Goal: Information Seeking & Learning: Learn about a topic

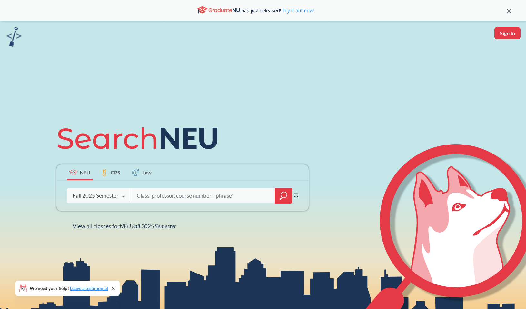
click at [112, 193] on div "Fall 2025 Semester" at bounding box center [96, 195] width 46 height 7
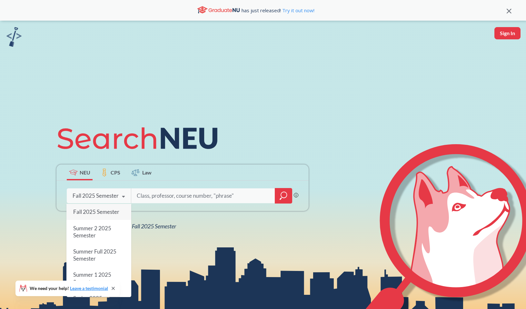
click at [154, 168] on label "Law" at bounding box center [142, 173] width 26 height 16
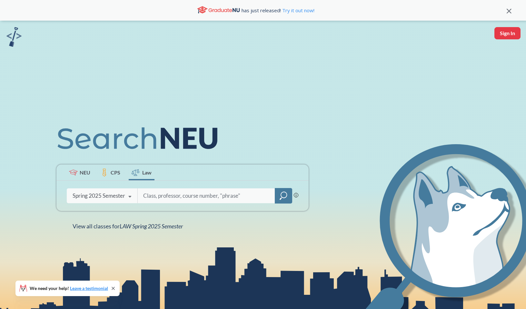
drag, startPoint x: 82, startPoint y: 173, endPoint x: 93, endPoint y: 173, distance: 11.0
click at [82, 173] on span "NEU" at bounding box center [85, 172] width 11 height 7
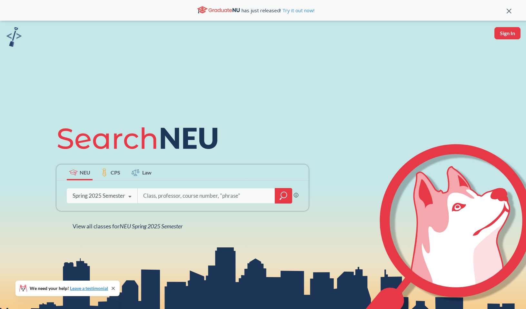
click at [283, 196] on icon "magnifying glass" at bounding box center [284, 195] width 8 height 9
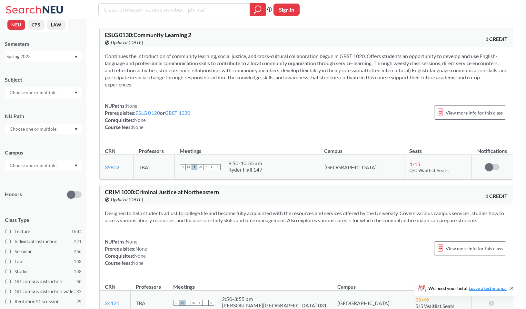
scroll to position [5, 0]
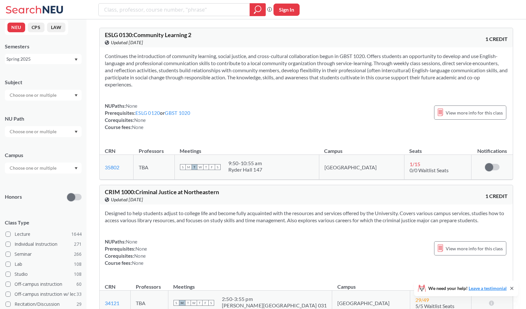
click at [32, 168] on input "text" at bounding box center [33, 168] width 54 height 8
click at [33, 189] on span "( 468 )" at bounding box center [28, 189] width 10 height 5
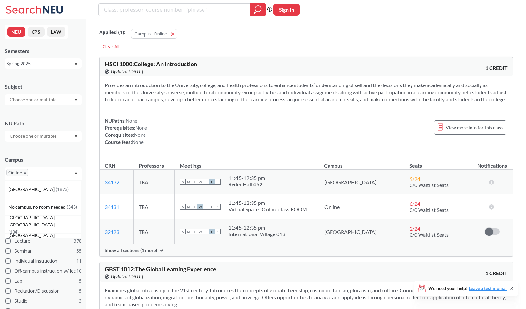
click at [49, 94] on div at bounding box center [43, 99] width 77 height 11
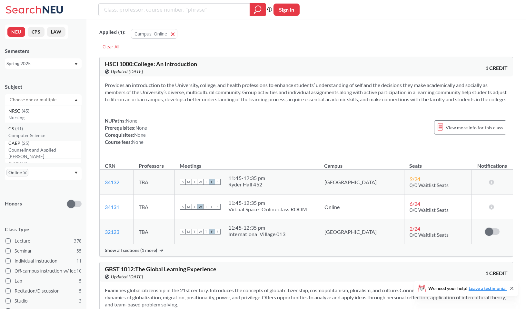
click at [43, 127] on div "CS ( 41 )" at bounding box center [44, 128] width 73 height 7
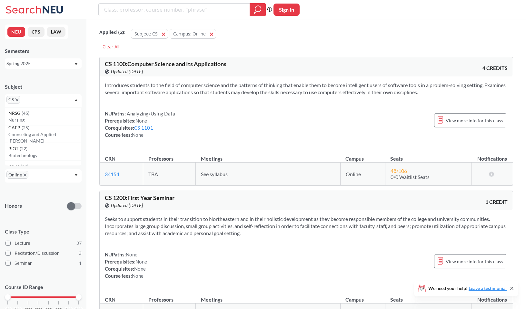
click at [43, 60] on div "Spring 2025" at bounding box center [43, 63] width 77 height 10
click at [132, 83] on section "Introduces students to the field of computer science and the patterns of thinki…" at bounding box center [306, 89] width 403 height 14
click at [132, 8] on input "search" at bounding box center [175, 9] width 142 height 11
type input "4530"
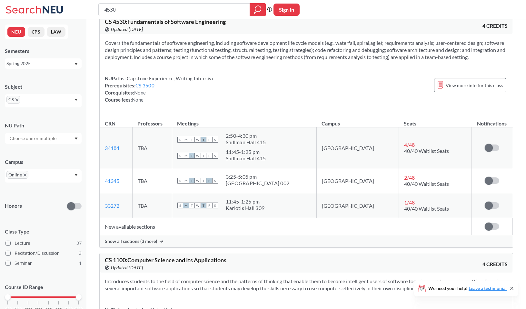
scroll to position [46, 0]
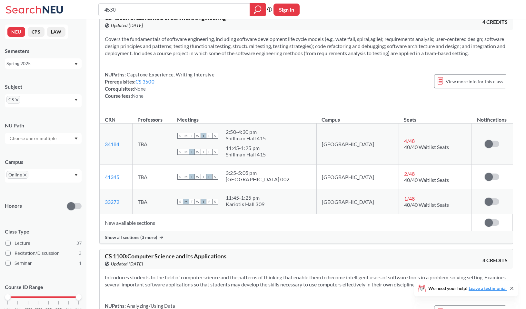
click at [136, 240] on span "Show all sections (3 more)" at bounding box center [131, 237] width 52 height 6
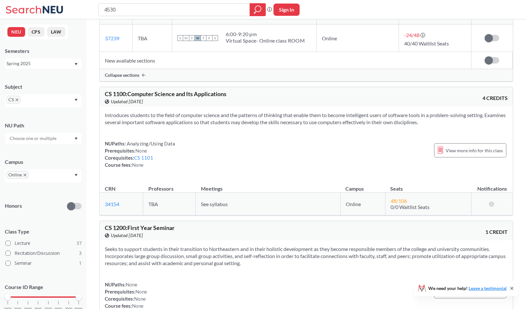
scroll to position [287, 0]
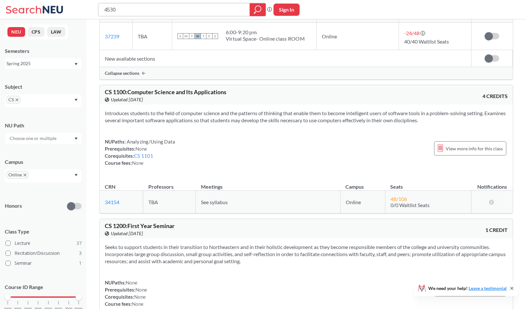
click at [153, 7] on input "4530" at bounding box center [175, 9] width 142 height 11
type input "4500"
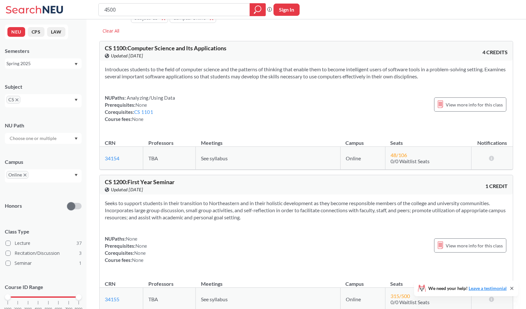
scroll to position [18, 0]
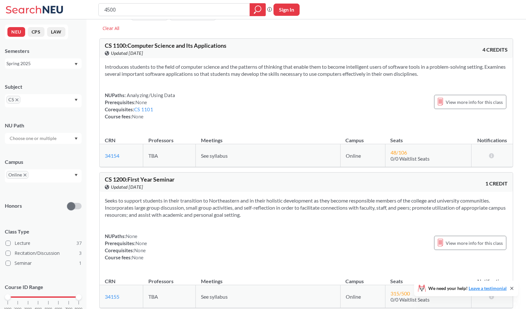
click at [46, 66] on div "Spring 2025" at bounding box center [39, 63] width 67 height 7
click at [160, 13] on input "4500" at bounding box center [175, 9] width 142 height 11
click at [253, 8] on div at bounding box center [258, 9] width 16 height 13
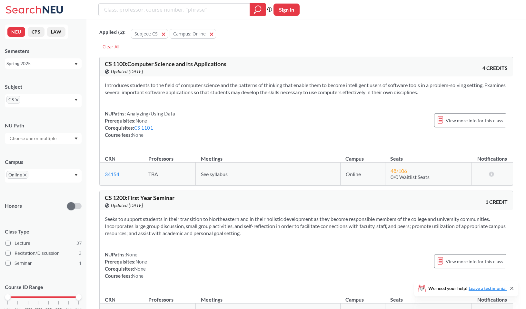
click at [23, 141] on input "text" at bounding box center [33, 139] width 54 height 8
click at [124, 113] on div "NUPaths: Analyzing/Using Data Prerequisites: None Corequisites: CS 1101 Course …" at bounding box center [140, 124] width 70 height 28
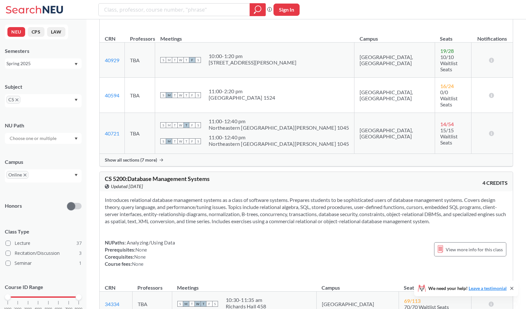
scroll to position [4368, 0]
click at [509, 286] on icon at bounding box center [511, 288] width 5 height 5
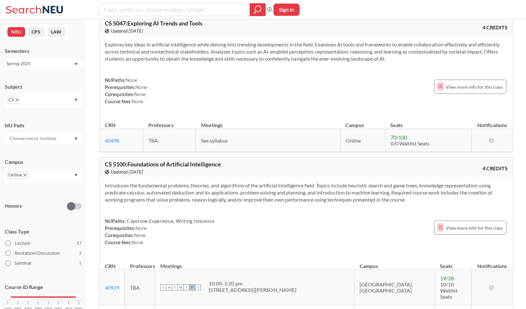
scroll to position [4144, 0]
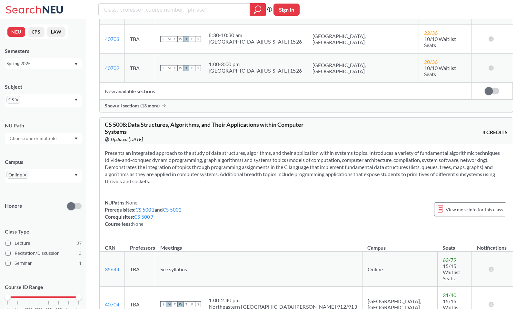
scroll to position [3551, 0]
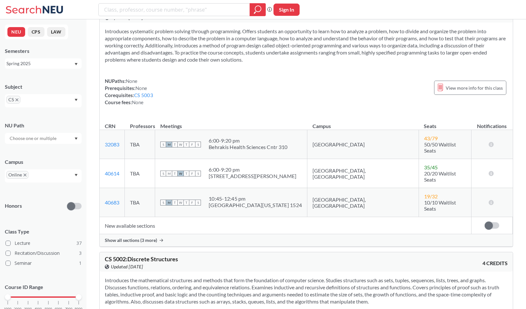
scroll to position [2496, 0]
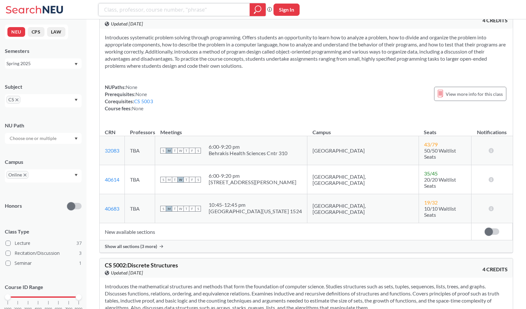
click at [142, 12] on input "search" at bounding box center [175, 9] width 142 height 11
type input "c++"
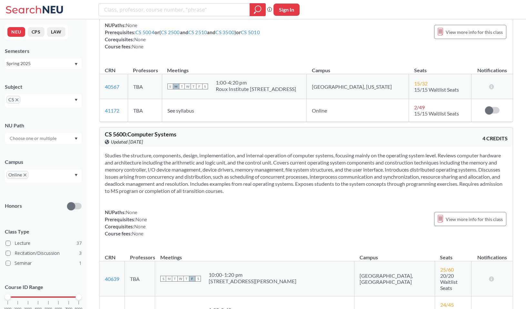
scroll to position [5219, 0]
click at [72, 98] on div "CS" at bounding box center [43, 100] width 77 height 13
click at [17, 102] on span "CS" at bounding box center [13, 100] width 14 height 8
click at [17, 99] on icon "X to remove pill" at bounding box center [16, 99] width 3 height 3
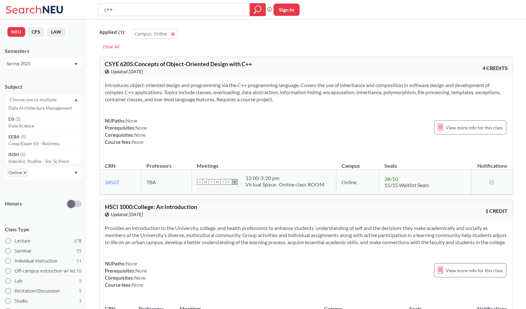
scroll to position [472, 0]
click at [49, 100] on input "text" at bounding box center [33, 100] width 54 height 8
type input "math"
click at [49, 111] on div "MATH ( 2 )" at bounding box center [44, 110] width 73 height 7
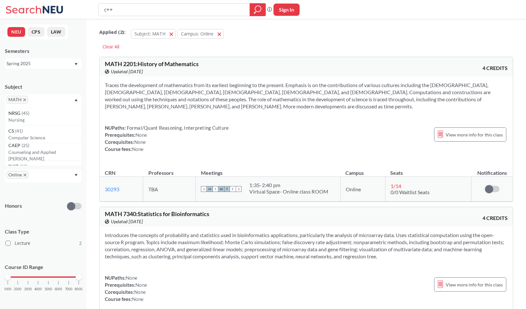
click at [24, 100] on icon "X to remove pill" at bounding box center [24, 99] width 3 height 3
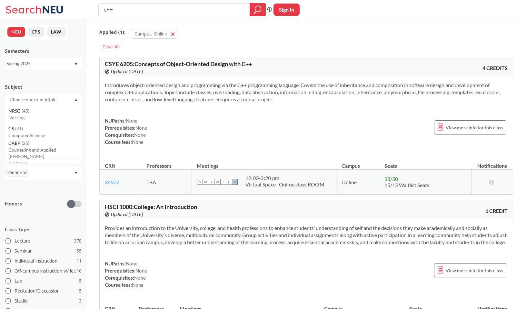
click at [27, 100] on input "text" at bounding box center [33, 100] width 54 height 8
type input "ds"
click at [30, 115] on p "Data Science" at bounding box center [44, 118] width 73 height 6
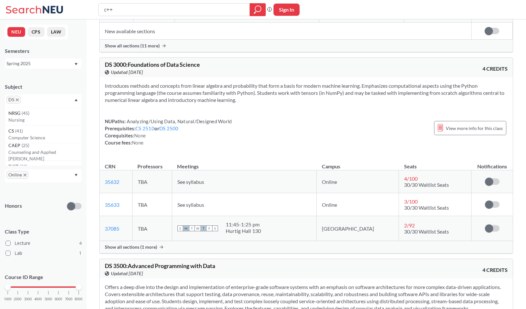
scroll to position [452, 0]
click at [151, 103] on div "Introduces methods and concepts from linear algebra and probability that form a…" at bounding box center [306, 115] width 413 height 79
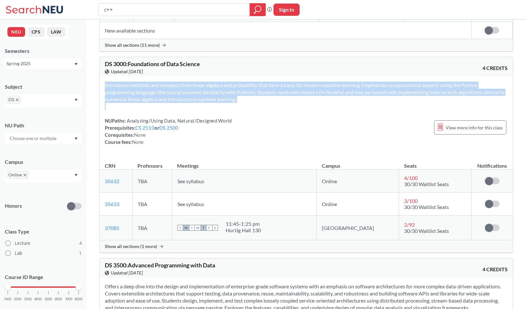
click at [151, 100] on section "Introduces methods and concepts from linear algebra and probability that form a…" at bounding box center [306, 92] width 403 height 21
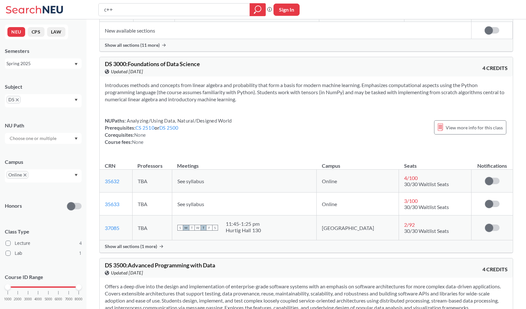
click at [151, 100] on section "Introduces methods and concepts from linear algebra and probability that form a…" at bounding box center [306, 92] width 403 height 21
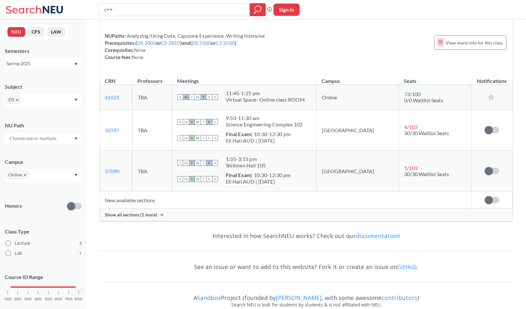
scroll to position [917, 0]
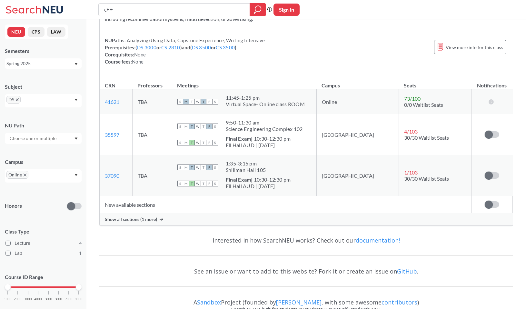
click at [66, 63] on div "Spring 2025" at bounding box center [39, 63] width 67 height 7
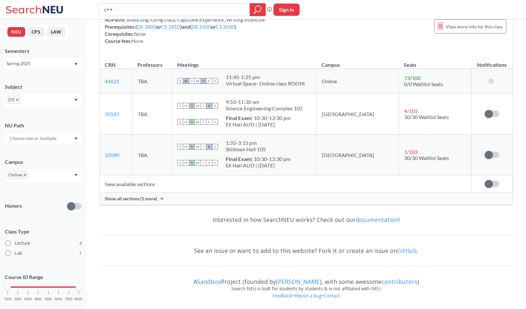
scroll to position [1, 0]
click at [50, 99] on div "DS" at bounding box center [43, 99] width 77 height 13
click at [45, 98] on div "DS" at bounding box center [43, 100] width 77 height 13
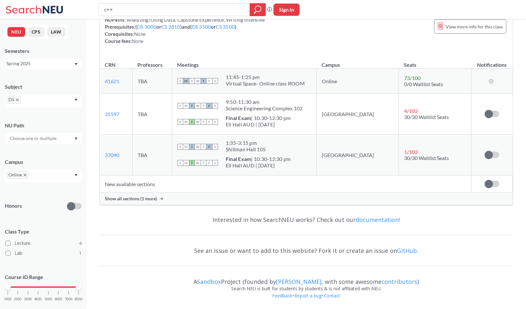
click at [45, 98] on div "DS" at bounding box center [43, 100] width 77 height 13
click at [18, 98] on span "DS" at bounding box center [13, 100] width 14 height 8
click at [16, 100] on icon "X to remove pill" at bounding box center [17, 99] width 3 height 3
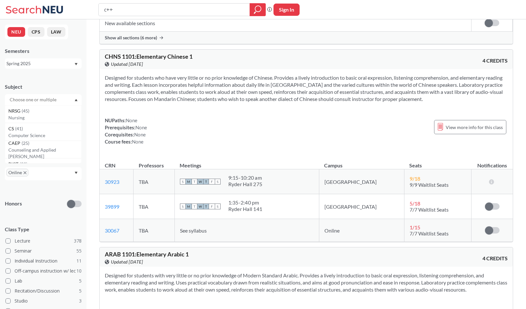
click at [21, 100] on input "text" at bounding box center [33, 100] width 54 height 8
type input "cs"
click at [25, 113] on div "CS ( 41 )" at bounding box center [44, 110] width 73 height 7
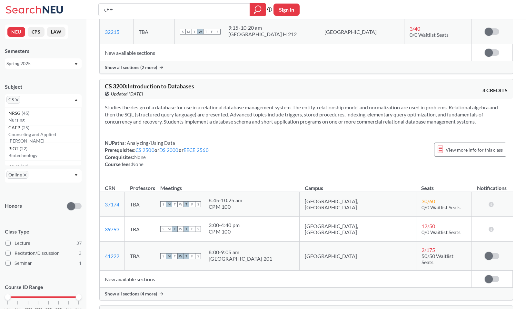
click at [156, 128] on div "Studies the design of a database for use in a relational database management sy…" at bounding box center [306, 138] width 413 height 79
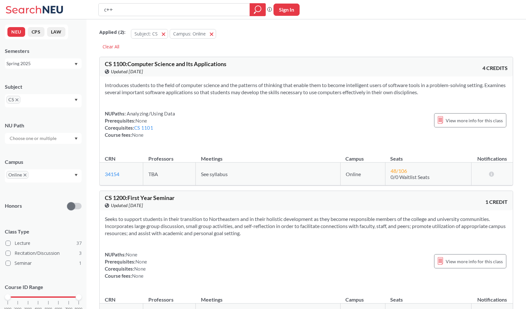
scroll to position [22, 0]
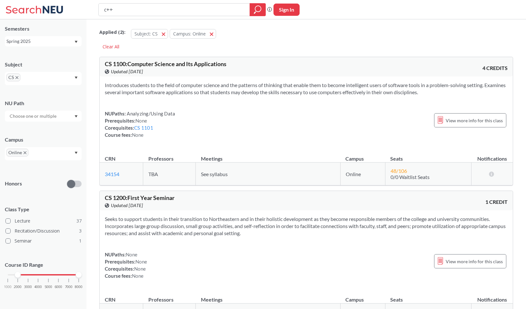
drag, startPoint x: 9, startPoint y: 273, endPoint x: 24, endPoint y: 273, distance: 14.8
click at [24, 273] on div "1000 2000 3000 4000 5000 6000 7000 8000" at bounding box center [43, 275] width 71 height 5
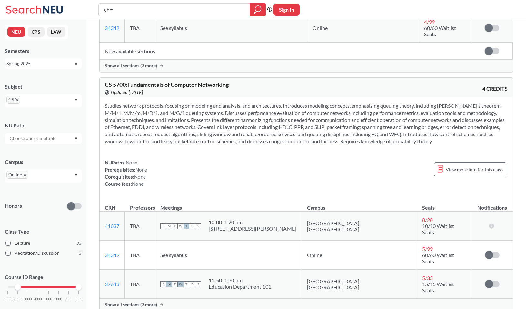
scroll to position [4795, 0]
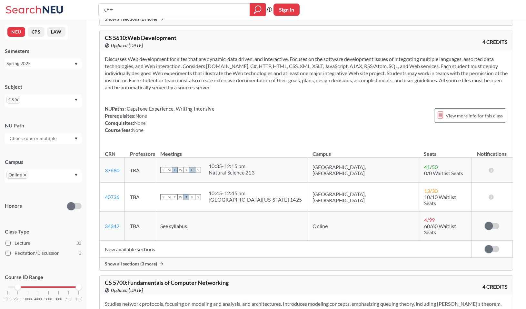
scroll to position [4617, 0]
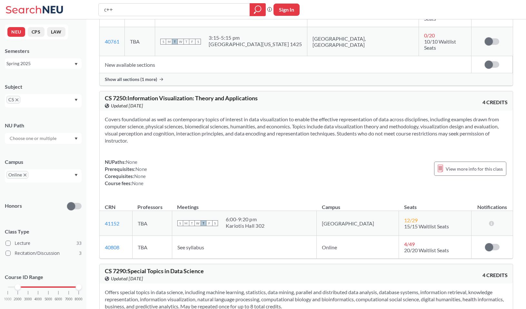
scroll to position [7054, 0]
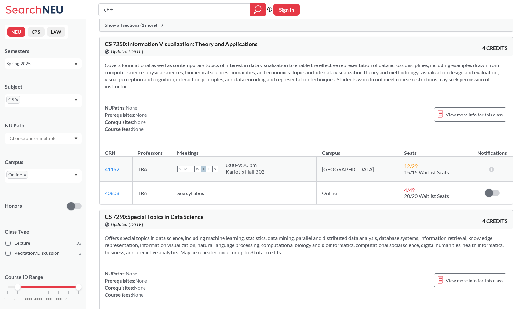
click at [65, 68] on div "Spring 2025" at bounding box center [43, 63] width 77 height 10
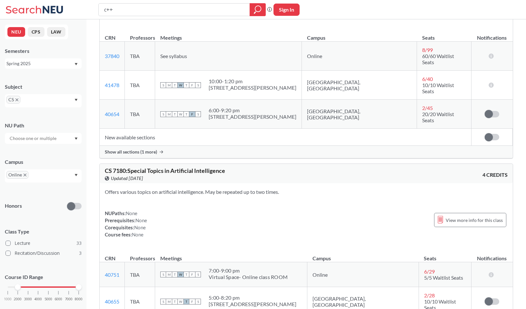
scroll to position [6699, 0]
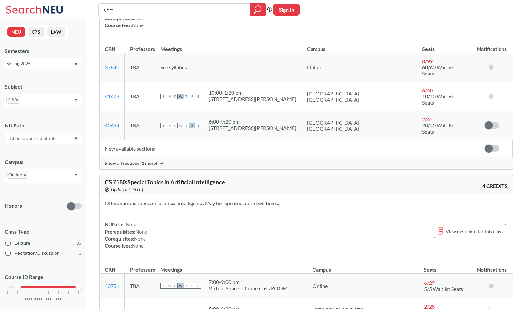
click at [69, 101] on div "CS" at bounding box center [43, 100] width 77 height 13
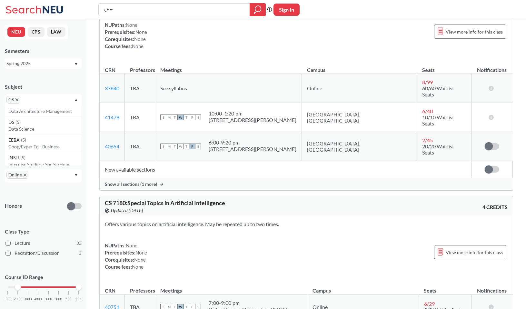
scroll to position [451, 0]
click at [51, 124] on div "DS ( 5 )" at bounding box center [44, 123] width 73 height 7
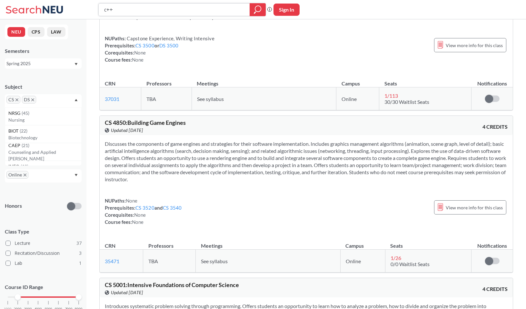
scroll to position [2359, 0]
type input "3520"
click at [255, 13] on icon "magnifying glass" at bounding box center [258, 9] width 8 height 9
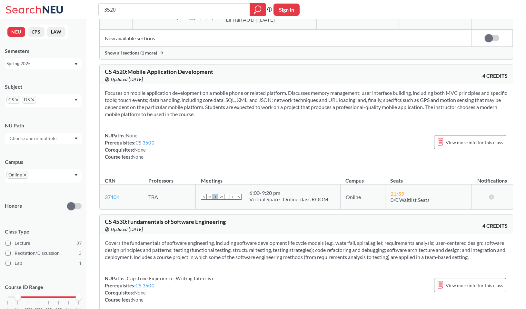
scroll to position [2414, 0]
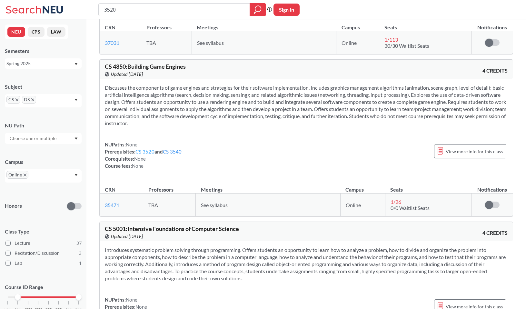
click at [144, 153] on link "CS 3520" at bounding box center [144, 152] width 19 height 6
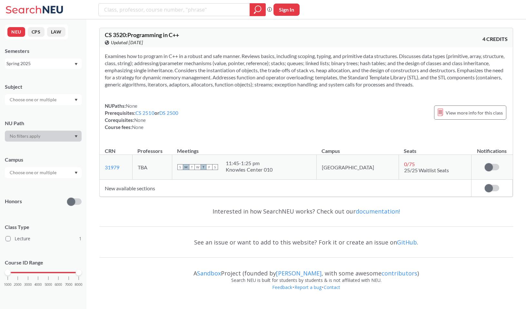
click at [29, 64] on div "Spring 2025" at bounding box center [39, 63] width 67 height 7
click at [87, 37] on div "CS 3520 : Programming in C++ View this course on Banner. Updated [DATE] 4 CREDI…" at bounding box center [306, 159] width 440 height 281
click at [258, 14] on icon "magnifying glass" at bounding box center [258, 9] width 8 height 9
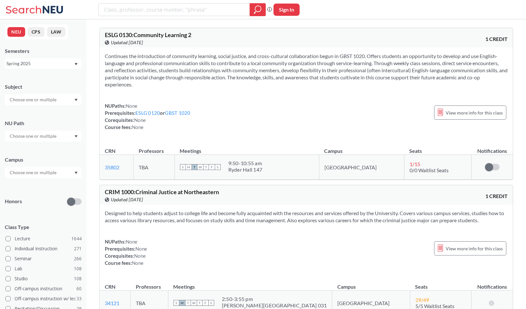
click at [20, 63] on div "Spring 2025" at bounding box center [39, 63] width 67 height 7
click at [36, 106] on div "Spring 2025" at bounding box center [44, 104] width 73 height 7
click at [57, 65] on div "Spring 2025" at bounding box center [39, 63] width 67 height 7
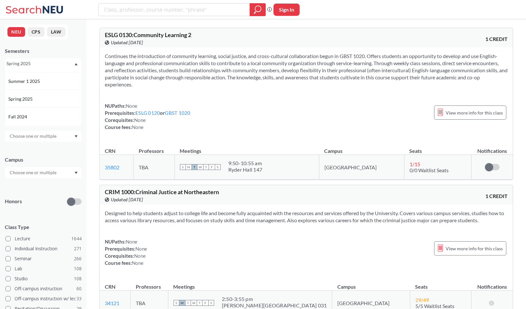
scroll to position [55, 0]
click at [55, 104] on div "Fall 2024" at bounding box center [43, 112] width 77 height 18
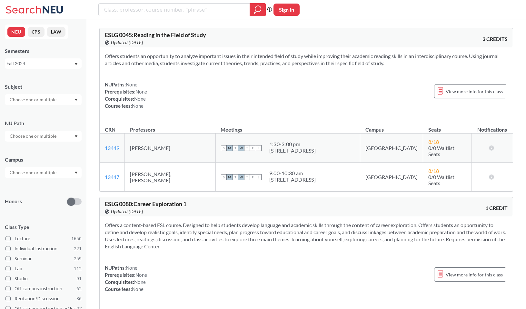
click at [61, 62] on div "Fall 2024" at bounding box center [39, 63] width 67 height 7
click at [60, 109] on div "Spring 2025" at bounding box center [43, 113] width 77 height 18
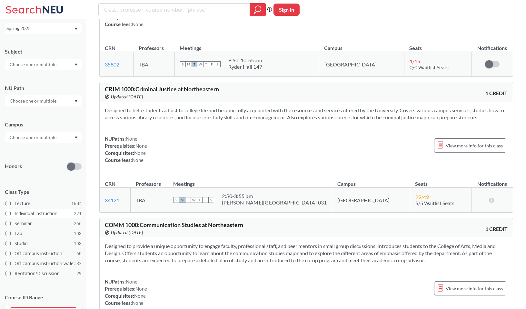
scroll to position [18, 0]
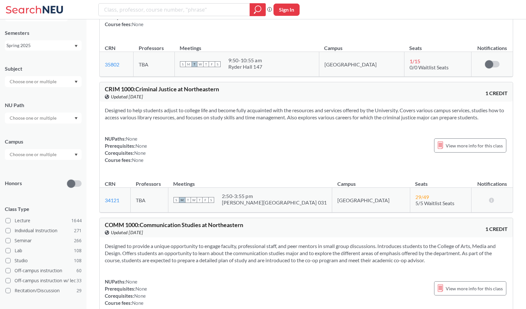
click at [42, 113] on div at bounding box center [43, 118] width 77 height 11
click at [37, 115] on input "text" at bounding box center [33, 118] width 54 height 8
click at [66, 99] on div "NU Path" at bounding box center [43, 109] width 77 height 28
click at [50, 154] on input "text" at bounding box center [33, 155] width 54 height 8
click at [45, 187] on div "Online ( 468 )" at bounding box center [44, 186] width 73 height 7
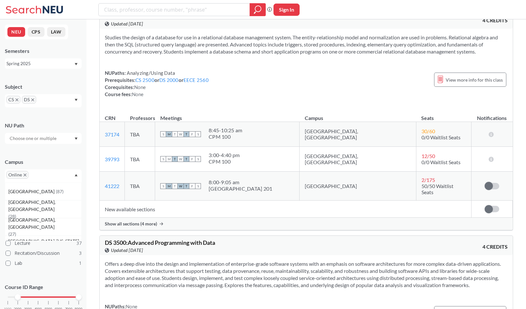
scroll to position [703, 0]
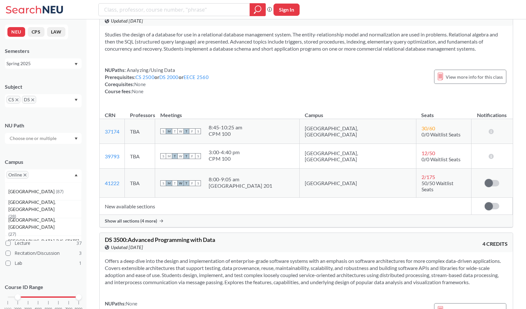
click at [135, 218] on span "Show all sections (4 more)" at bounding box center [131, 221] width 52 height 6
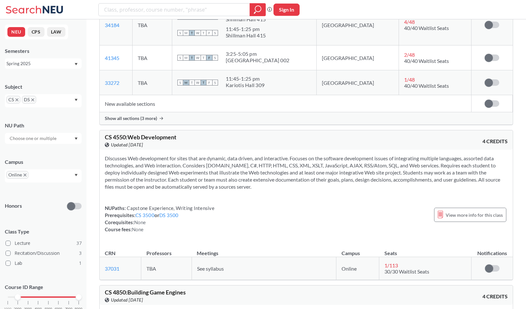
scroll to position [2377, 0]
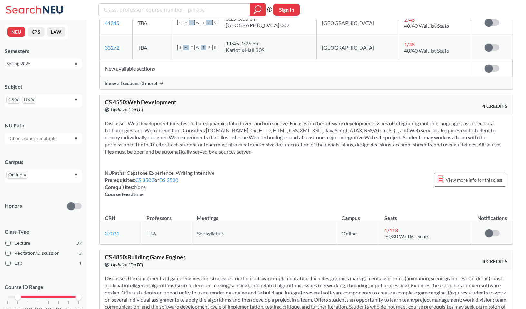
click at [17, 99] on icon "X to remove pill" at bounding box center [16, 99] width 3 height 3
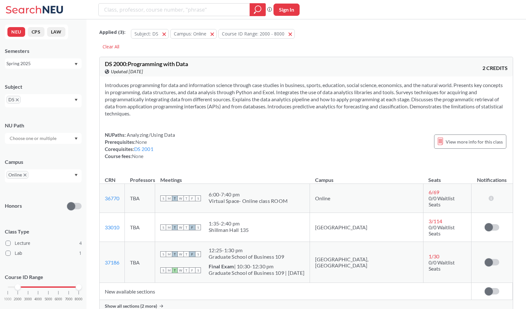
click at [53, 100] on div "DS" at bounding box center [43, 100] width 77 height 13
click at [46, 101] on div "DS" at bounding box center [43, 100] width 77 height 13
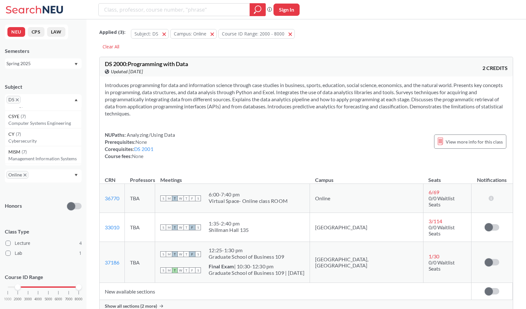
scroll to position [247, 0]
click at [55, 102] on div "DS" at bounding box center [43, 100] width 77 height 13
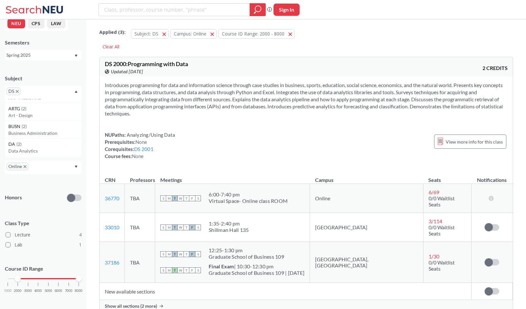
scroll to position [738, 0]
click at [42, 145] on div "DA ( 2 )" at bounding box center [44, 147] width 73 height 7
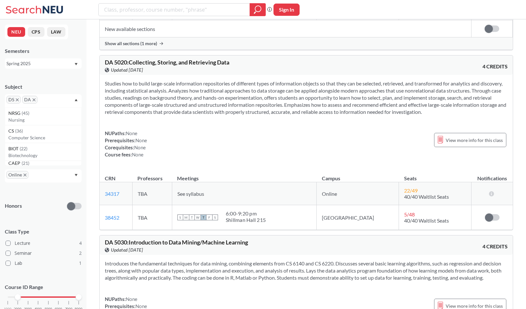
scroll to position [1093, 0]
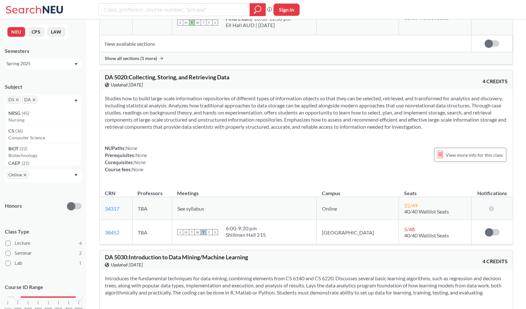
click at [125, 115] on section "Studies how to build large-scale information repositories of different types of…" at bounding box center [306, 112] width 403 height 35
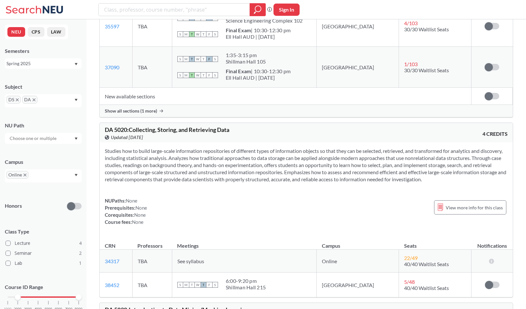
scroll to position [1016, 0]
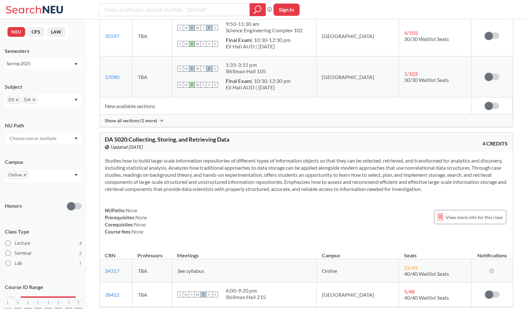
click at [148, 178] on section "Studies how to build large-scale information repositories of different types of…" at bounding box center [306, 174] width 403 height 35
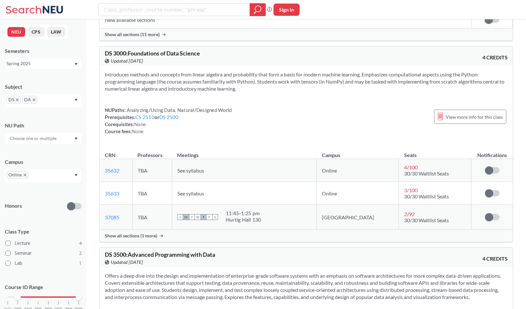
scroll to position [459, 0]
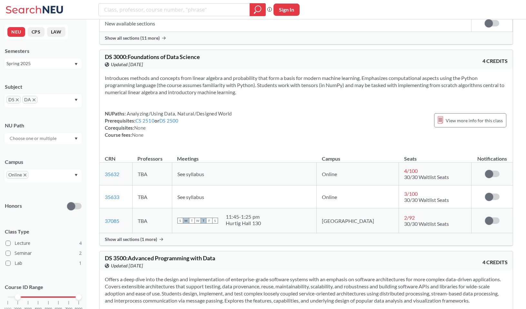
click at [61, 100] on div "DS DA" at bounding box center [43, 100] width 77 height 13
click at [59, 117] on p "Electrical and Comp Engineerng" at bounding box center [44, 118] width 73 height 6
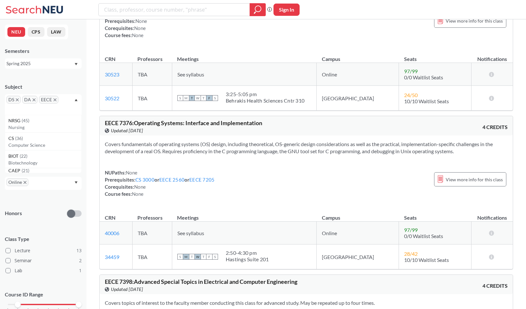
scroll to position [2647, 0]
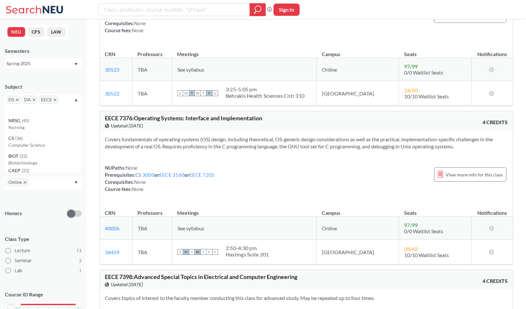
click at [156, 137] on section "Covers fundamentals of operating systems (OS) design, including theoretical, OS…" at bounding box center [306, 143] width 403 height 14
click at [221, 115] on span "EECE 7376 : Operating Systems: Interface and Implementation" at bounding box center [183, 118] width 157 height 7
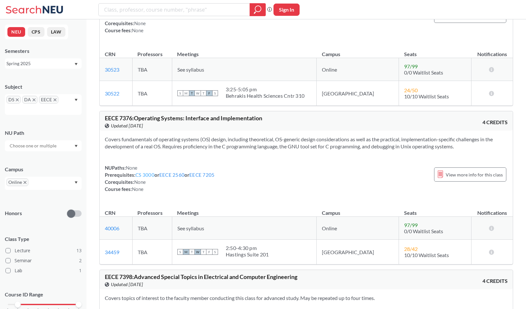
click at [146, 172] on link "CS 3000" at bounding box center [144, 175] width 19 height 6
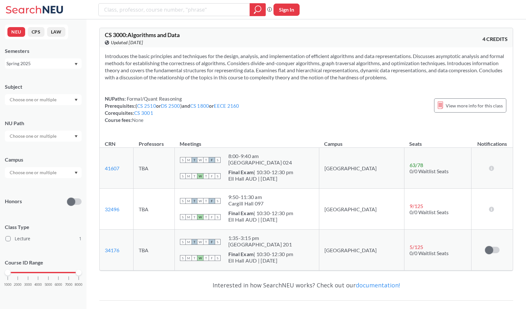
scroll to position [2647, 0]
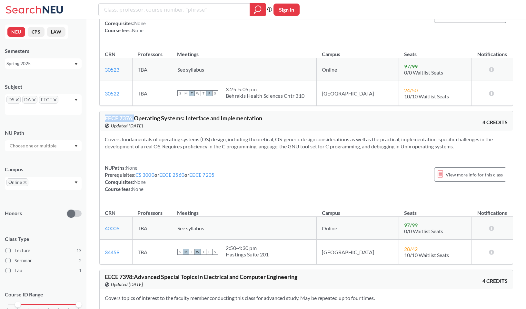
drag, startPoint x: 105, startPoint y: 115, endPoint x: 134, endPoint y: 111, distance: 29.5
click at [134, 115] on span "EECE 7376 : Operating Systems: Interface and Implementation" at bounding box center [183, 118] width 157 height 7
copy span "EECE 7376 :"
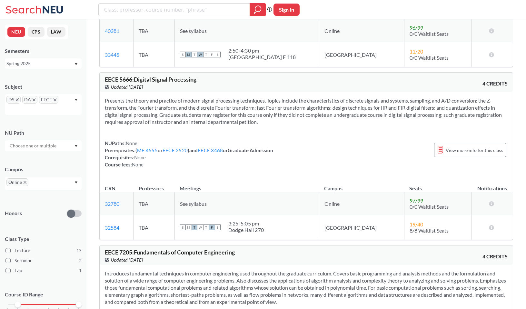
scroll to position [1972, 0]
click at [17, 101] on span "DS" at bounding box center [13, 100] width 14 height 8
click at [17, 100] on icon "X to remove pill" at bounding box center [17, 99] width 3 height 3
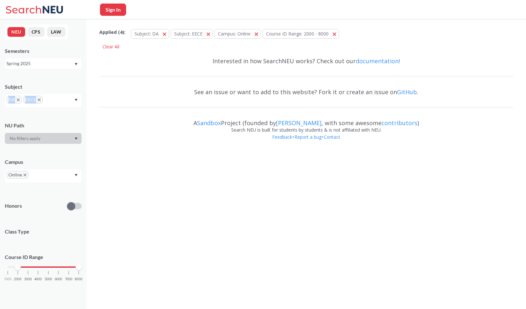
click at [17, 100] on icon "X to remove pill" at bounding box center [18, 99] width 3 height 3
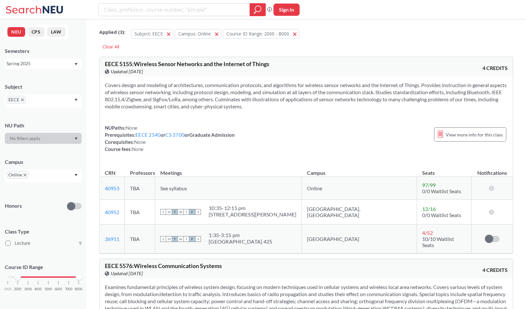
click at [23, 100] on icon "X to remove pill" at bounding box center [22, 99] width 3 height 3
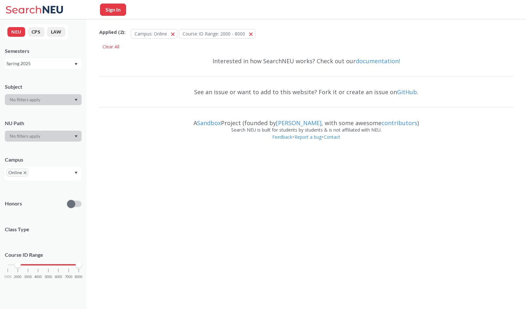
click at [23, 100] on div at bounding box center [43, 99] width 77 height 11
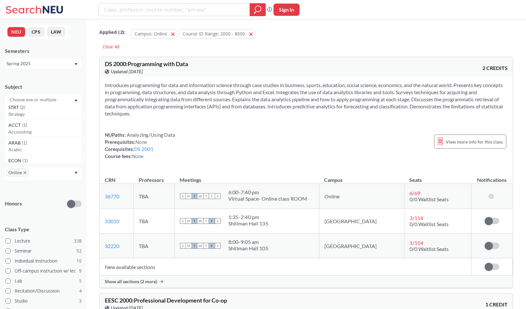
scroll to position [1013, 0]
click at [31, 144] on div "ECON ( 1 )" at bounding box center [44, 145] width 73 height 7
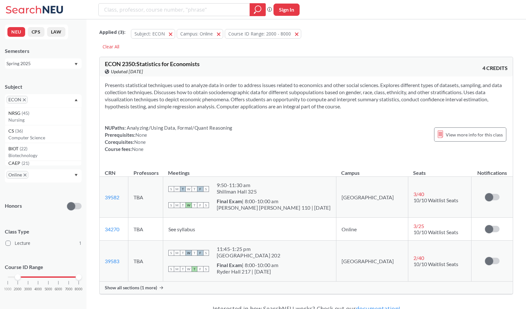
click at [24, 102] on span "ECON" at bounding box center [16, 100] width 21 height 8
click at [24, 101] on icon "X to remove pill" at bounding box center [24, 99] width 3 height 3
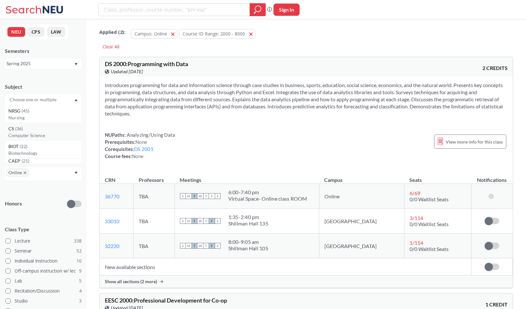
click at [29, 126] on div "CS ( 36 )" at bounding box center [44, 128] width 73 height 7
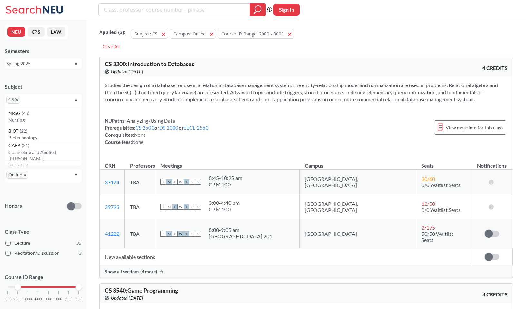
click at [128, 92] on section "Studies the design of a database for use in a relational database management sy…" at bounding box center [306, 92] width 403 height 21
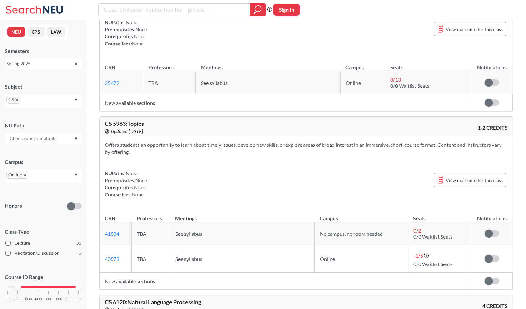
scroll to position [5430, 0]
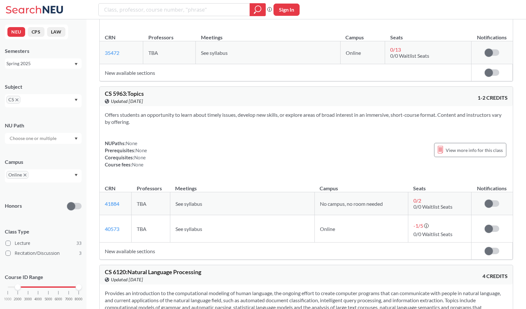
scroll to position [5458, 0]
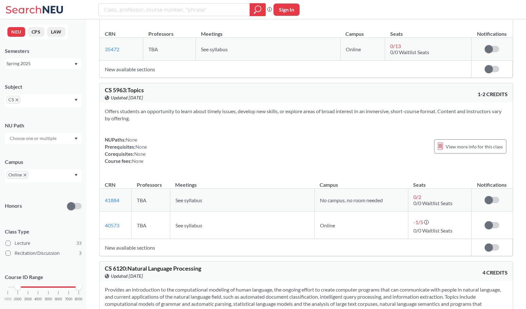
click at [127, 265] on span "CS 6120 : Natural Language Processing" at bounding box center [153, 268] width 96 height 7
copy div "CS 6120 : Natural Language Processing View this course on Banner."
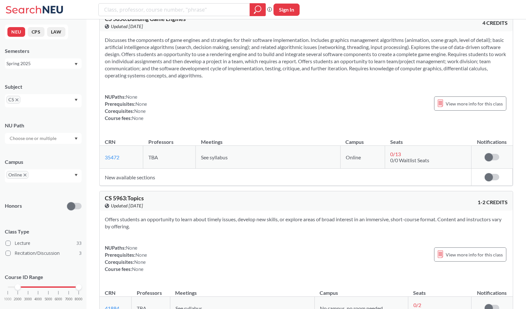
scroll to position [5029, 0]
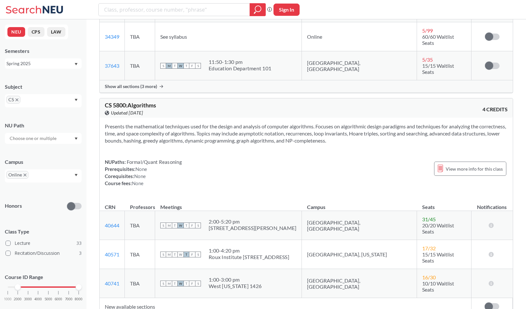
click at [66, 103] on div "CS" at bounding box center [43, 100] width 77 height 13
click at [43, 127] on div "IE ( 12 ) Industrial Engineering" at bounding box center [43, 136] width 77 height 18
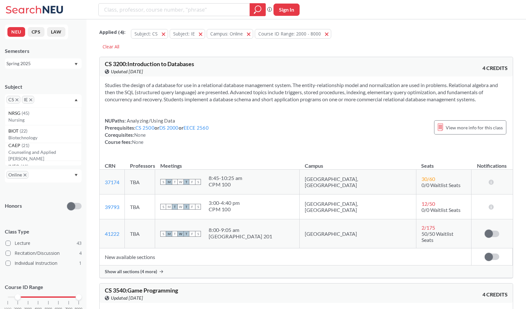
click at [32, 99] on span "IE" at bounding box center [28, 100] width 12 height 8
click at [32, 99] on icon "X to remove pill" at bounding box center [30, 99] width 3 height 3
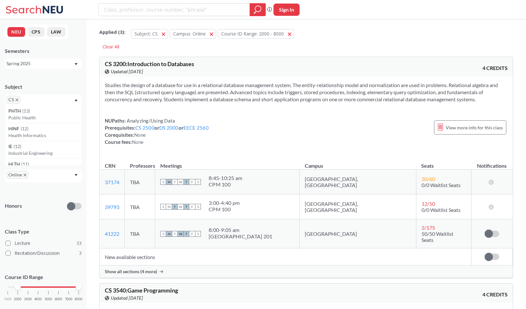
scroll to position [93, 0]
click at [36, 129] on div "HINF ( 12 )" at bounding box center [44, 126] width 73 height 7
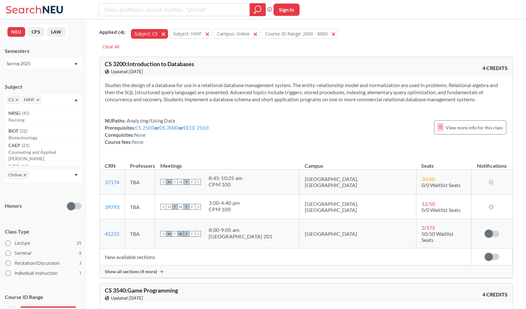
click at [160, 33] on button "Subject: CS CS" at bounding box center [149, 34] width 37 height 10
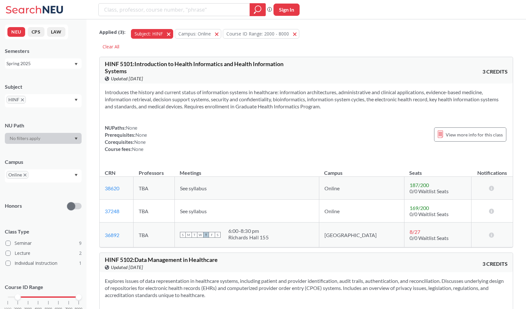
click at [168, 31] on button "Subject: HINF HINF" at bounding box center [152, 34] width 42 height 10
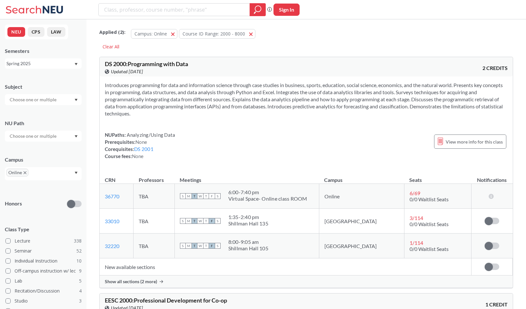
click at [45, 137] on input "text" at bounding box center [33, 136] width 54 height 8
click at [71, 103] on div at bounding box center [43, 99] width 77 height 11
click at [60, 130] on p "Bioengineering" at bounding box center [44, 131] width 73 height 6
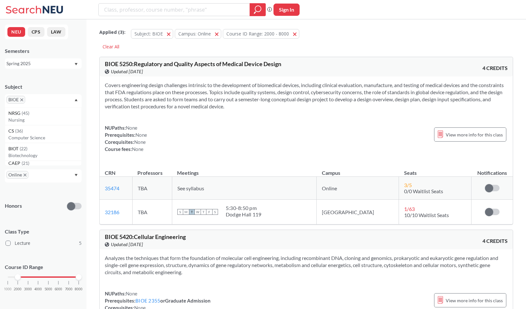
click at [125, 96] on section "Covers engineering design challenges intrinsic to the development of biomedical…" at bounding box center [306, 96] width 403 height 28
click at [46, 97] on div "BIOE" at bounding box center [43, 100] width 77 height 13
click at [47, 124] on div "MATH ( 2 )" at bounding box center [44, 120] width 73 height 7
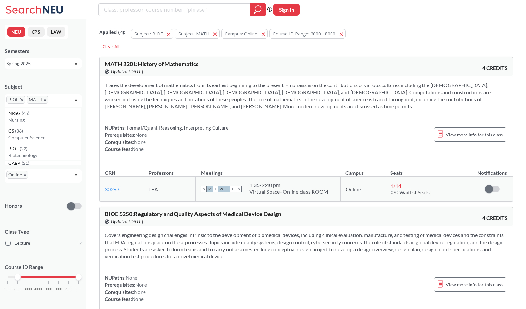
click at [130, 64] on span "MATH 2201 : History of Mathematics" at bounding box center [152, 63] width 94 height 7
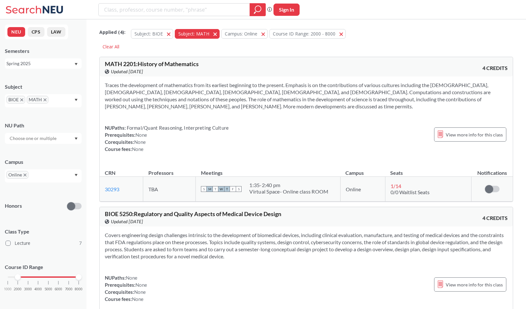
click at [212, 34] on button "Subject: MATH MATH" at bounding box center [197, 34] width 45 height 10
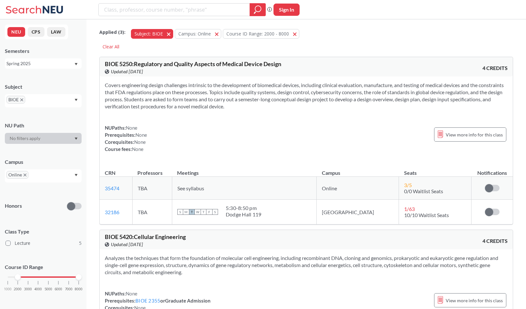
click at [171, 33] on span "button" at bounding box center [171, 34] width 0 height 6
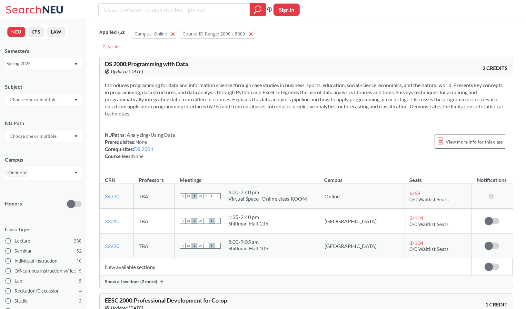
click at [165, 95] on section "Introduces programming for data and information science through case studies in…" at bounding box center [306, 99] width 403 height 35
click at [165, 97] on section "Introduces programming for data and information science through case studies in…" at bounding box center [306, 99] width 403 height 35
click at [104, 62] on div "DS 2000 : Programming with Data View this course on Banner. Updated [DATE] 2 CR…" at bounding box center [306, 66] width 413 height 19
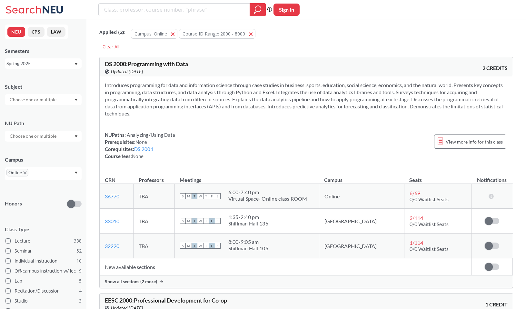
click at [110, 62] on span "DS 2000 : Programming with Data" at bounding box center [146, 63] width 83 height 7
copy div "DS 2000 : Programming with Data View this course on Banner."
click at [147, 150] on link "DS 2001" at bounding box center [143, 149] width 19 height 6
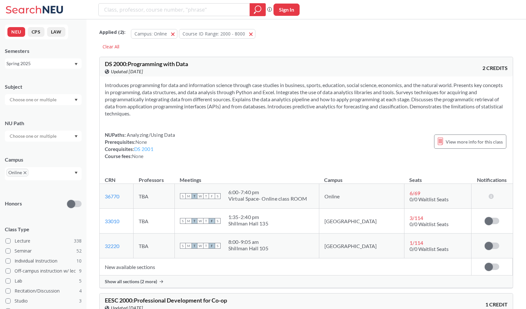
click at [143, 148] on link "DS 2001" at bounding box center [143, 149] width 19 height 6
type input "DS2001"
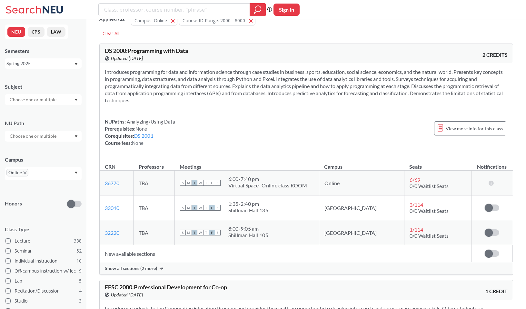
scroll to position [18, 0]
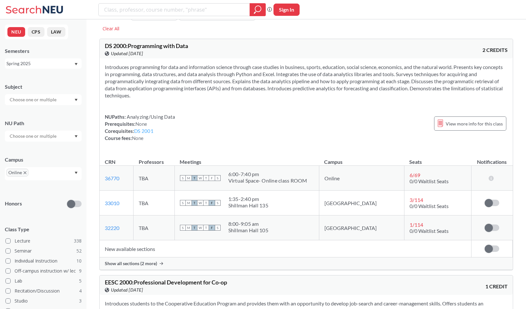
click at [148, 128] on link "DS 2001" at bounding box center [143, 131] width 19 height 6
type input "DS2001"
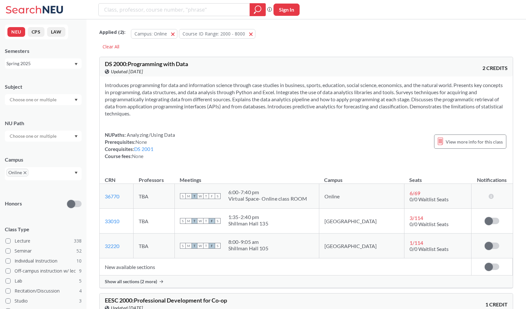
scroll to position [18, 0]
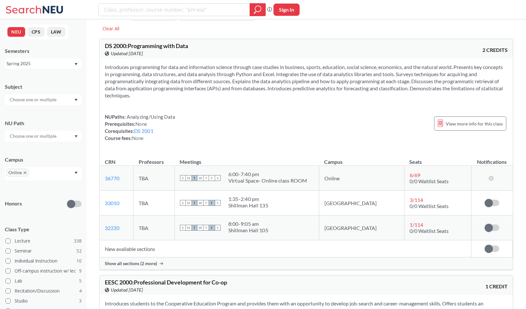
click at [127, 262] on span "Show all sections (2 more)" at bounding box center [131, 264] width 52 height 6
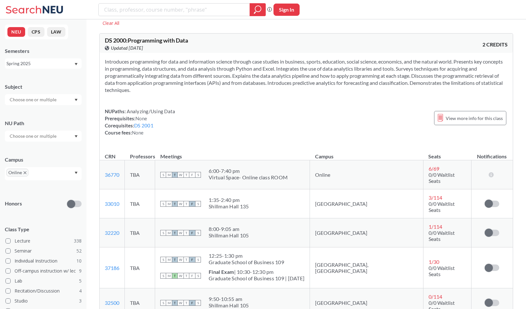
scroll to position [0, 0]
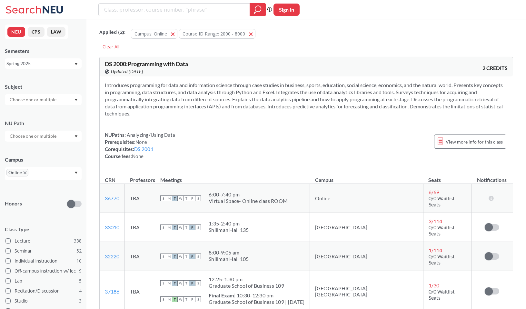
click at [141, 65] on span "DS 2000 : Programming with Data" at bounding box center [146, 63] width 83 height 7
copy div "DS 2000 : Programming with Data View this course on Banner."
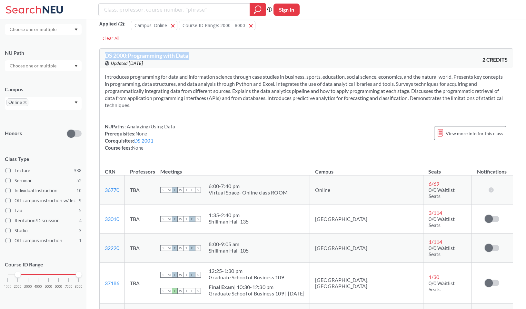
scroll to position [10, 0]
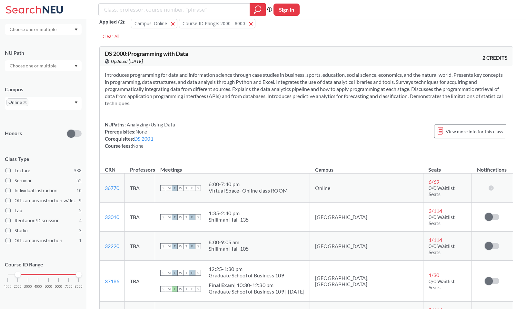
drag, startPoint x: 15, startPoint y: 271, endPoint x: 8, endPoint y: 272, distance: 7.2
click at [8, 272] on div "Course ID Range 1000 2000 3000 4000 5000 6000 7000 8000" at bounding box center [43, 277] width 77 height 47
click at [8, 273] on div "1000 2000 3000 4000 5000 6000 7000 8000" at bounding box center [43, 274] width 71 height 5
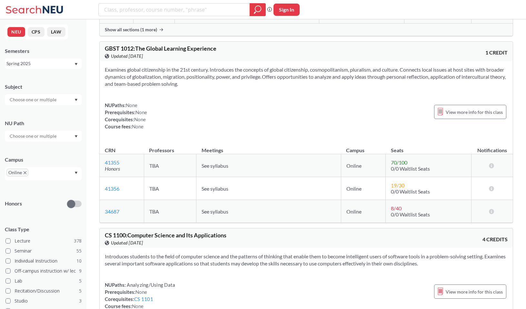
scroll to position [241, 0]
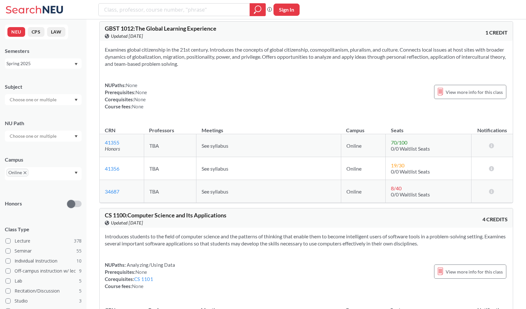
click at [36, 95] on div at bounding box center [43, 99] width 77 height 11
click at [28, 127] on div "CS ( 41 )" at bounding box center [44, 128] width 73 height 7
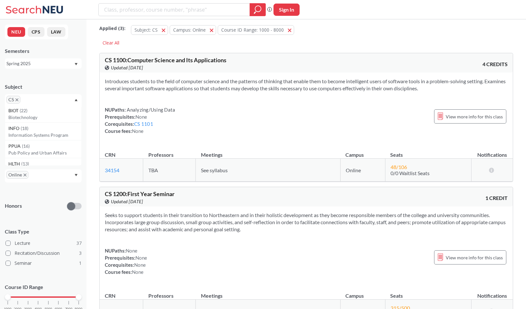
scroll to position [29, 0]
click at [30, 121] on div "BIOT ( 22 )" at bounding box center [44, 119] width 73 height 7
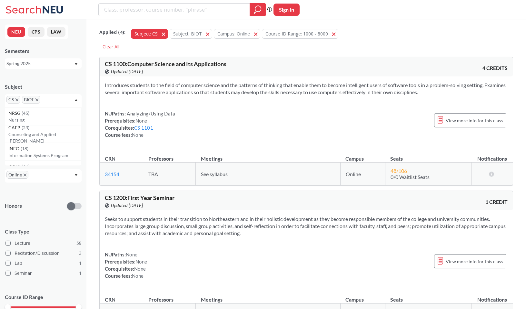
click at [161, 34] on button "Subject: CS CS" at bounding box center [149, 34] width 37 height 10
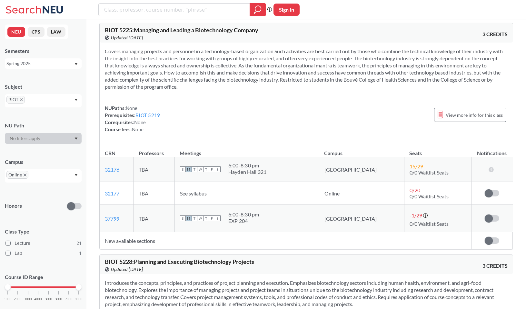
scroll to position [939, 0]
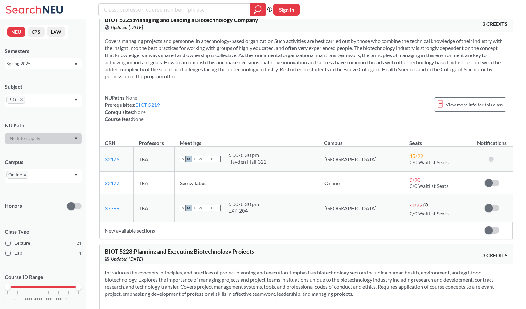
click at [40, 99] on input "text" at bounding box center [35, 102] width 19 height 8
click at [24, 100] on span "BIOT" at bounding box center [15, 100] width 18 height 8
click at [21, 100] on icon "X to remove pill" at bounding box center [21, 99] width 3 height 3
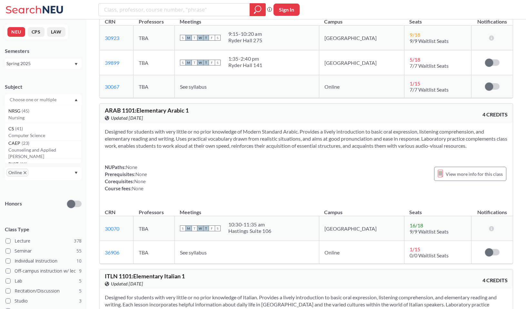
click at [25, 100] on input "text" at bounding box center [33, 100] width 54 height 8
click at [26, 129] on div "CS ( 41 )" at bounding box center [44, 128] width 73 height 7
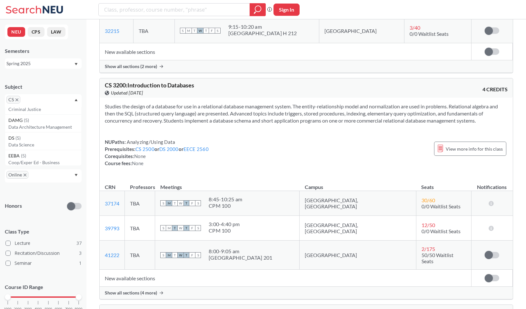
scroll to position [437, 0]
click at [33, 141] on p "Data Science" at bounding box center [44, 144] width 73 height 6
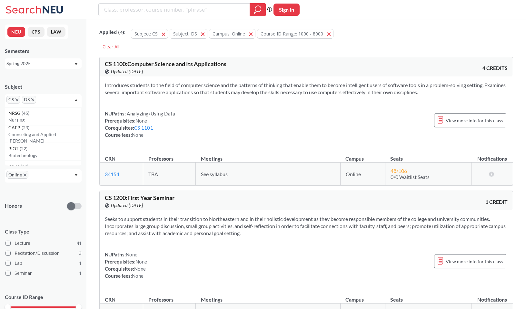
click at [133, 117] on div "NUPaths: Analyzing/Using Data Prerequisites: None Corequisites: CS 1101 Course …" at bounding box center [140, 124] width 70 height 28
click at [166, 35] on span "button" at bounding box center [166, 34] width 0 height 6
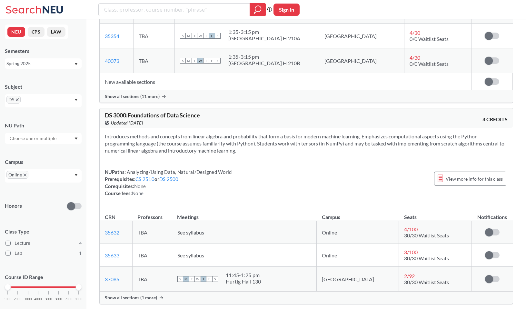
scroll to position [403, 0]
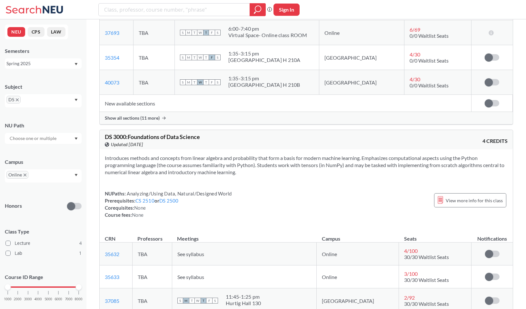
click at [150, 133] on span "DS 3000 : Foundations of Data Science" at bounding box center [152, 136] width 95 height 7
copy div "DS 3000 : Foundations of Data Science View this course on Banner."
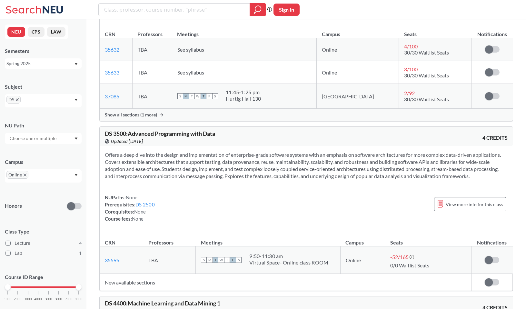
scroll to position [609, 0]
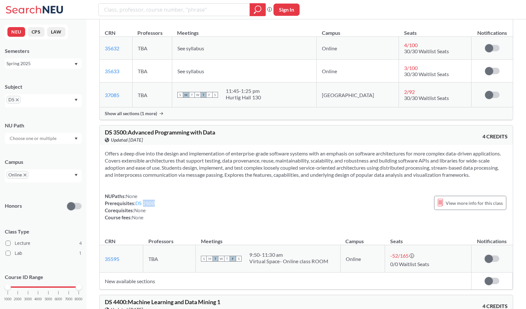
click at [148, 200] on link "DS 2500" at bounding box center [144, 203] width 19 height 6
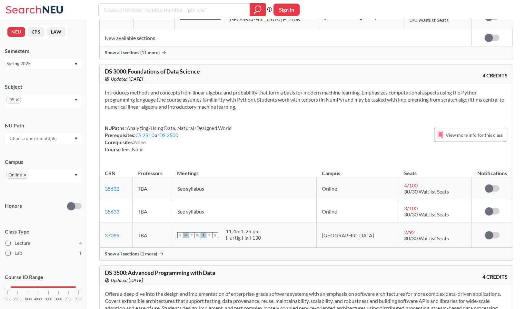
scroll to position [450, 0]
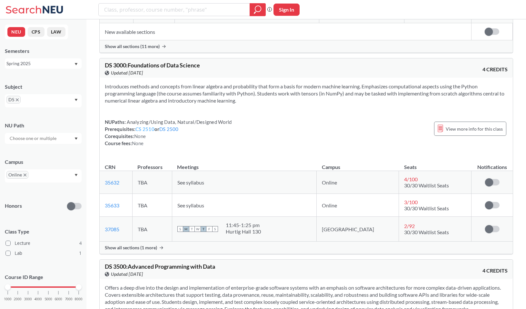
click at [144, 127] on link "CS 2510" at bounding box center [144, 129] width 19 height 6
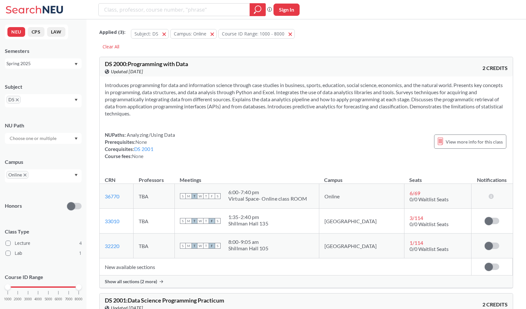
scroll to position [450, 0]
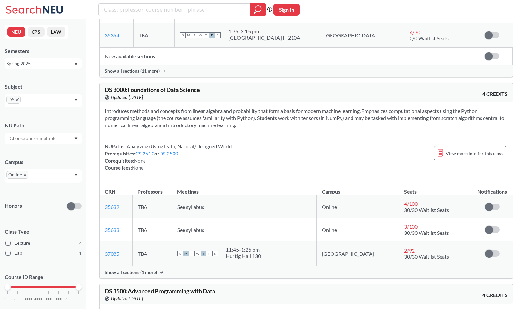
click at [41, 105] on div "DS" at bounding box center [43, 100] width 77 height 13
click at [52, 66] on div "Spring 2025" at bounding box center [39, 63] width 67 height 7
click at [109, 116] on section "Introduces methods and concepts from linear algebra and probability that form a…" at bounding box center [306, 117] width 403 height 21
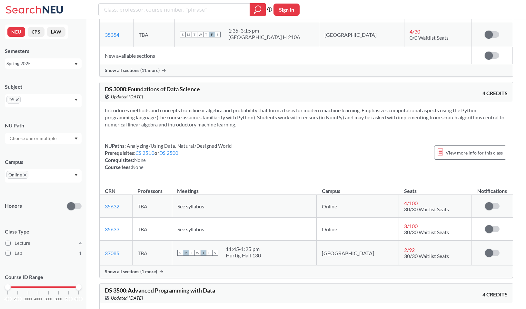
scroll to position [456, 0]
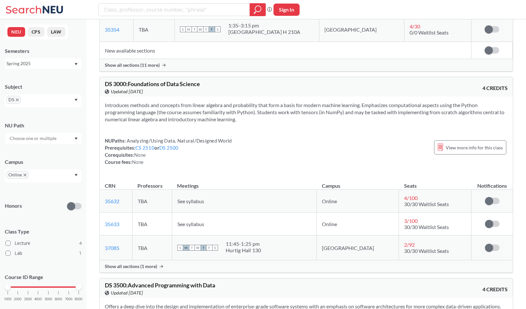
click at [202, 198] on span "See syllabus" at bounding box center [190, 201] width 27 height 6
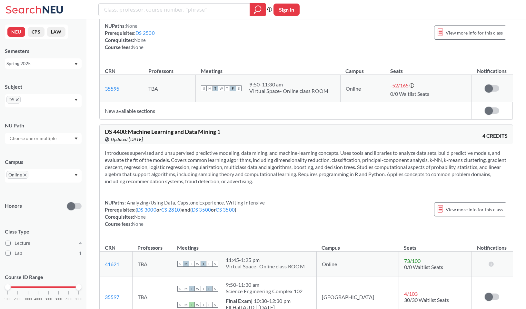
scroll to position [783, 0]
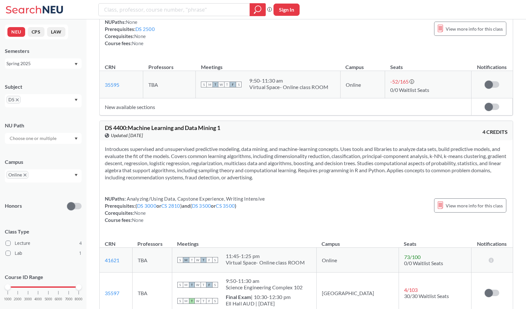
click at [61, 103] on div "DS" at bounding box center [43, 100] width 77 height 13
click at [35, 129] on p "Computer Science" at bounding box center [44, 131] width 73 height 6
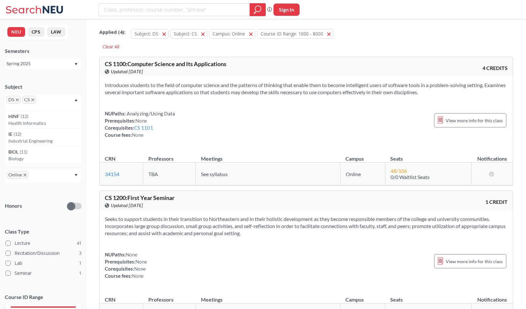
scroll to position [123, 0]
click at [34, 139] on p "Industrial Engineering" at bounding box center [44, 139] width 73 height 6
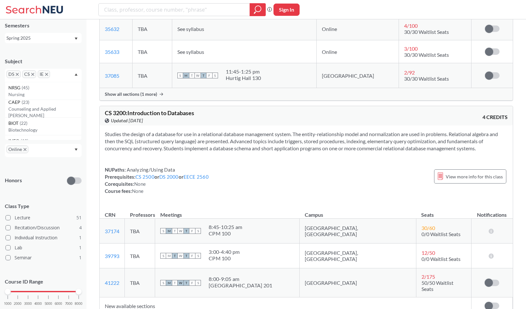
scroll to position [1565, 0]
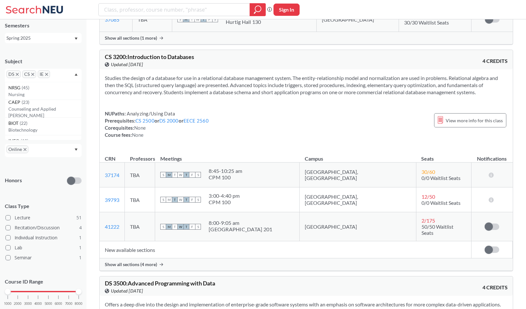
click at [131, 262] on span "Show all sections (4 more)" at bounding box center [131, 265] width 52 height 6
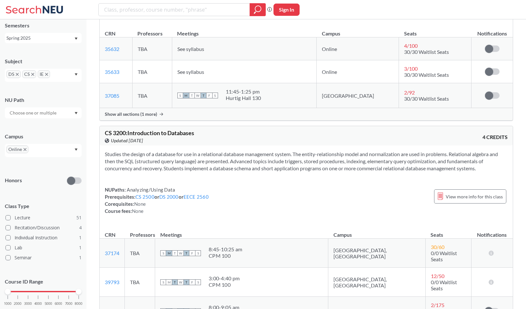
scroll to position [1544, 0]
click at [154, 131] on span "CS 3200 : Introduction to Databases" at bounding box center [149, 132] width 89 height 7
copy div "CS 3200 : Introduction to Databases View this course on Banner."
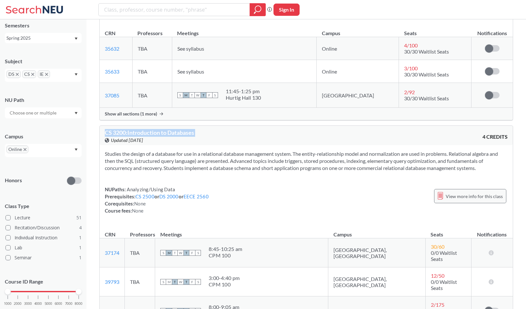
click at [447, 196] on div "View more info for this class" at bounding box center [470, 196] width 72 height 14
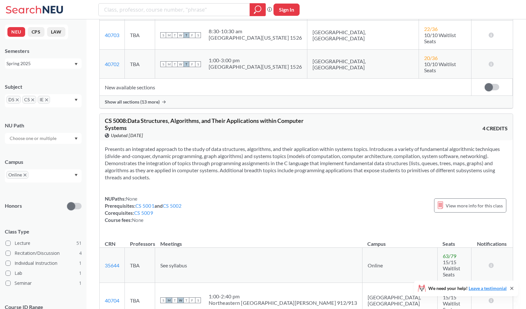
scroll to position [4641, 0]
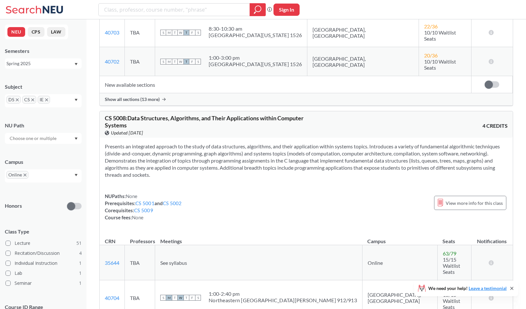
click at [72, 101] on div "DS CS IE" at bounding box center [43, 100] width 77 height 13
click at [124, 143] on section "Presents an integrated approach to the study of data structures, algorithms, an…" at bounding box center [306, 160] width 403 height 35
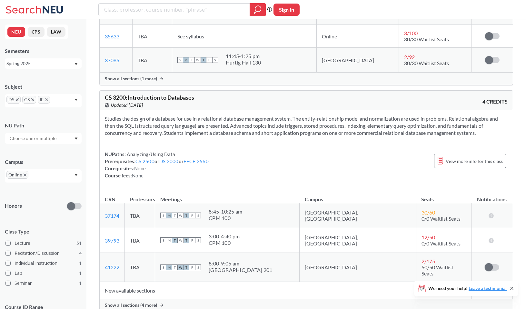
scroll to position [1568, 0]
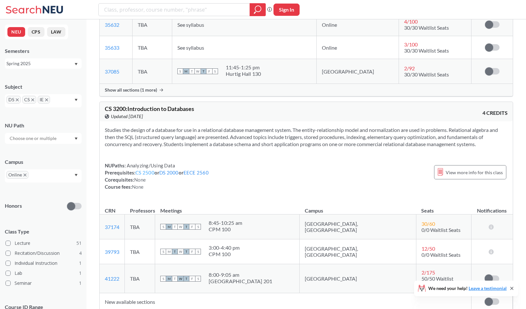
click at [145, 174] on link "CS 2500" at bounding box center [144, 173] width 19 height 6
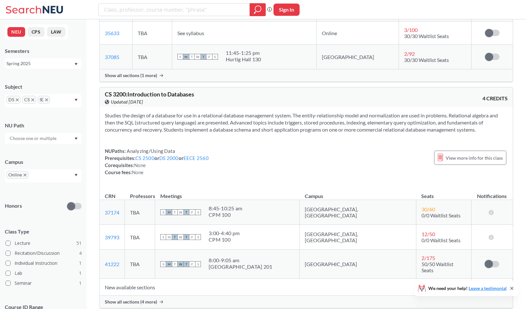
scroll to position [1593, 0]
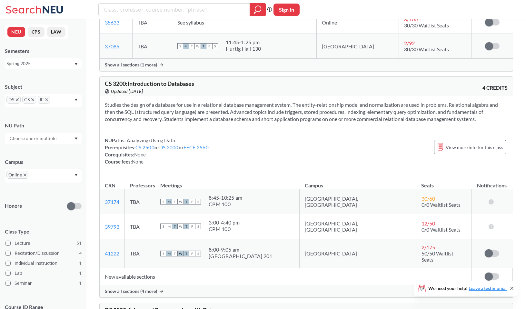
click at [125, 288] on span "Show all sections (4 more)" at bounding box center [131, 291] width 52 height 6
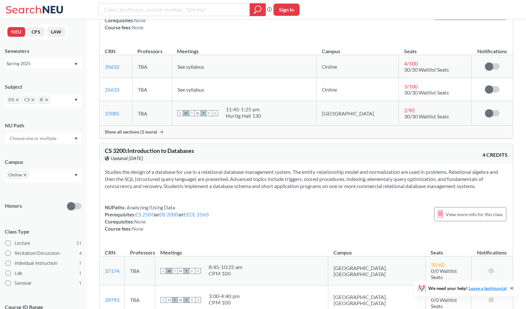
scroll to position [1524, 0]
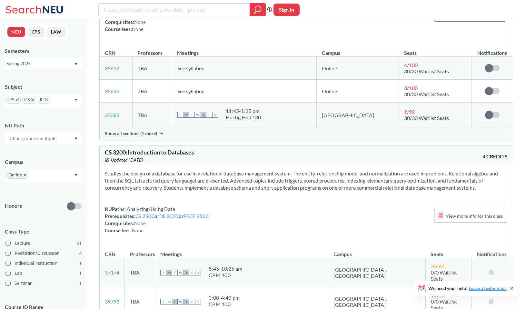
click at [140, 133] on span "Show all sections (1 more)" at bounding box center [131, 134] width 52 height 6
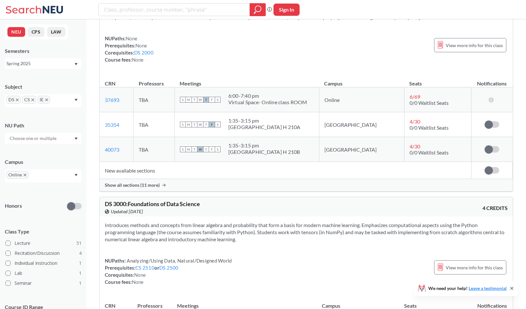
click at [137, 187] on span "Show all sections (11 more)" at bounding box center [132, 185] width 55 height 6
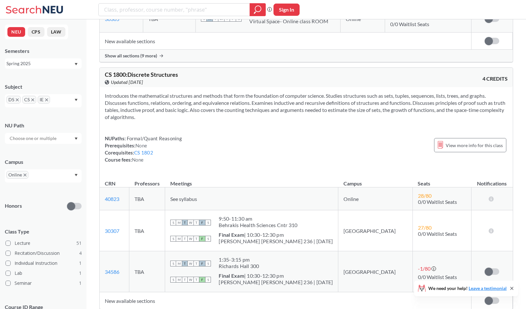
scroll to position [491, 0]
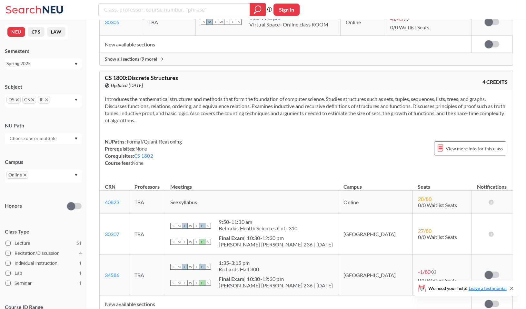
click at [16, 100] on icon "X to remove pill" at bounding box center [17, 99] width 3 height 3
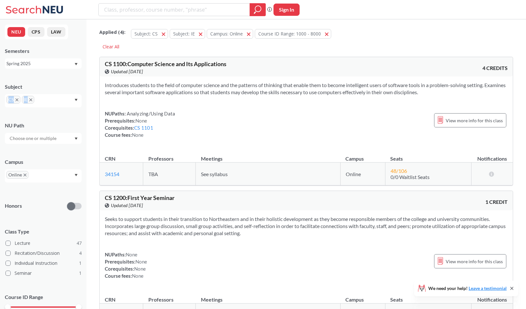
click at [16, 100] on icon "X to remove pill" at bounding box center [16, 99] width 3 height 3
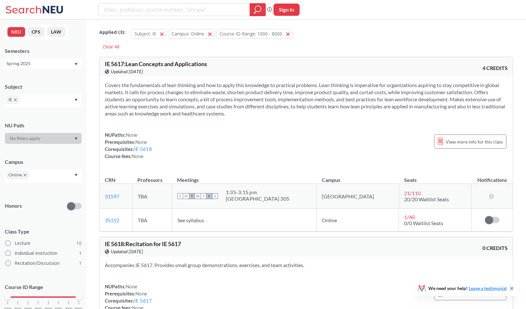
click at [168, 102] on section "Covers the fundamentals of lean thinking and how to apply this knowledge to pra…" at bounding box center [306, 99] width 403 height 35
click at [168, 99] on section "Covers the fundamentals of lean thinking and how to apply this knowledge to pra…" at bounding box center [306, 99] width 403 height 35
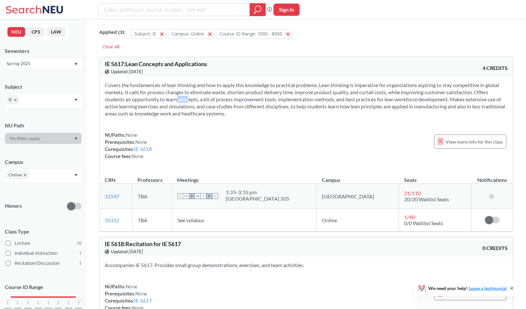
click at [168, 99] on section "Covers the fundamentals of lean thinking and how to apply this knowledge to pra…" at bounding box center [306, 99] width 403 height 35
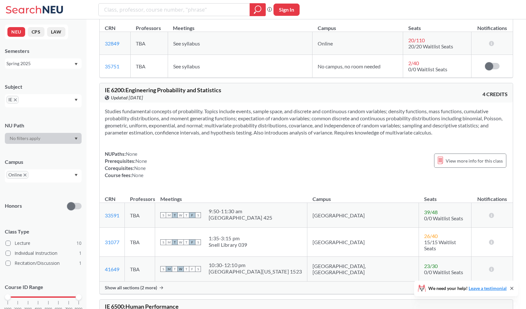
scroll to position [365, 0]
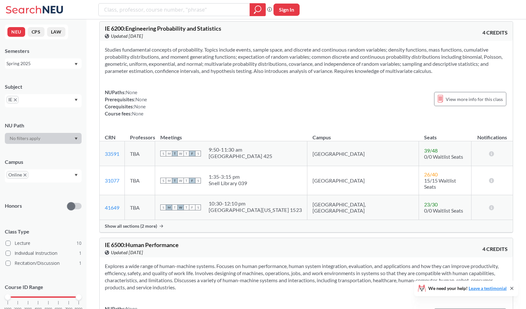
click at [17, 102] on span "IE" at bounding box center [12, 100] width 12 height 8
click at [16, 100] on icon "X to remove pill" at bounding box center [15, 99] width 3 height 3
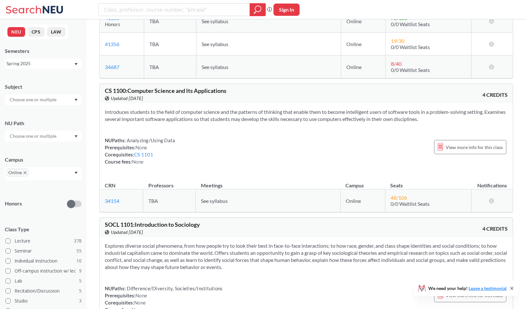
click at [20, 100] on input "text" at bounding box center [33, 100] width 54 height 8
click at [41, 153] on div "HIST ( 4 )" at bounding box center [44, 151] width 73 height 7
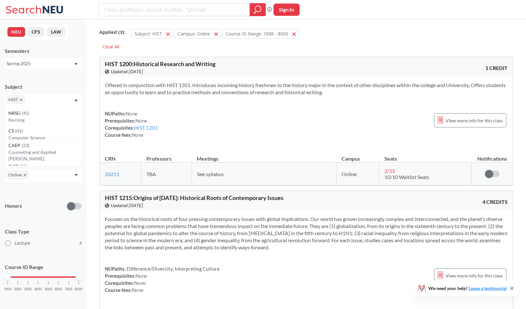
click at [116, 85] on section "Offered in conjunction with HIST 1201. Introduces incoming history freshmen to …" at bounding box center [306, 89] width 403 height 14
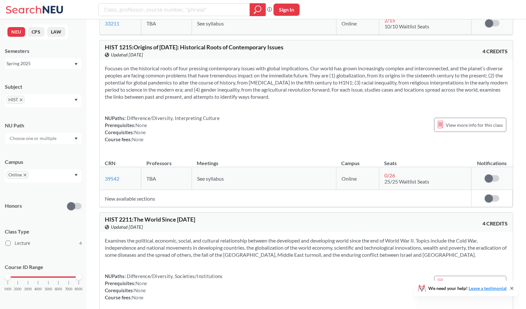
scroll to position [270, 0]
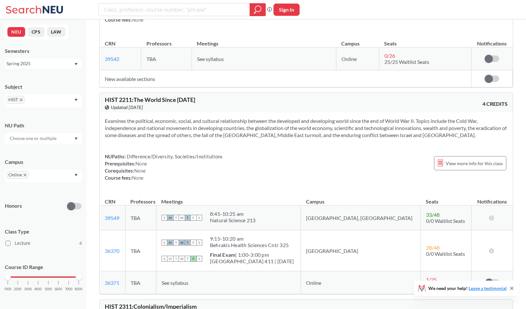
click at [52, 97] on div "HIST" at bounding box center [43, 100] width 77 height 13
click at [22, 98] on span "HIST" at bounding box center [15, 100] width 18 height 8
click at [22, 100] on icon "X to remove pill" at bounding box center [21, 99] width 3 height 3
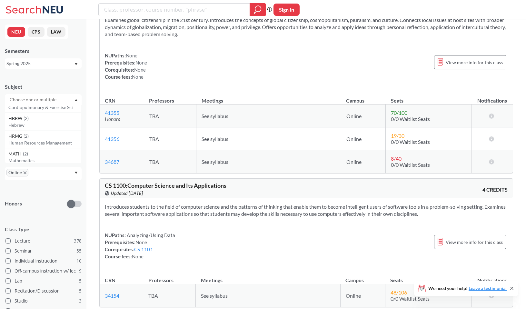
scroll to position [948, 0]
click at [39, 159] on div "MATH ( 2 )" at bounding box center [44, 156] width 73 height 7
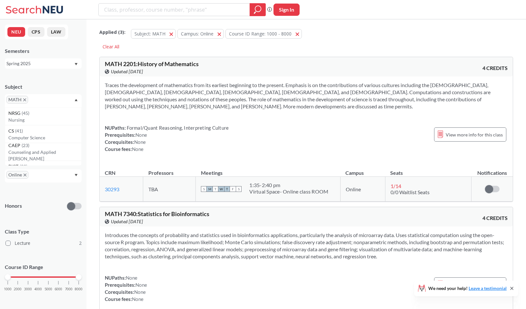
click at [25, 97] on span "MATH" at bounding box center [17, 100] width 22 height 8
click at [25, 99] on icon "X to remove pill" at bounding box center [24, 99] width 3 height 3
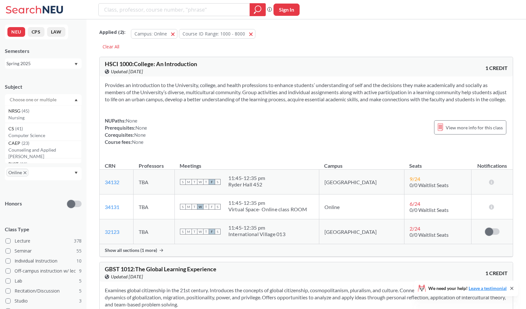
click at [30, 99] on input "text" at bounding box center [33, 100] width 54 height 8
click at [39, 127] on div "CSYE ( 7 )" at bounding box center [44, 128] width 73 height 7
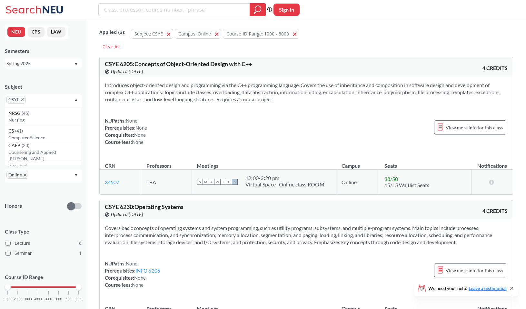
click at [146, 100] on section "Introduces object-oriented design and programming via the C++ programming langu…" at bounding box center [306, 92] width 403 height 21
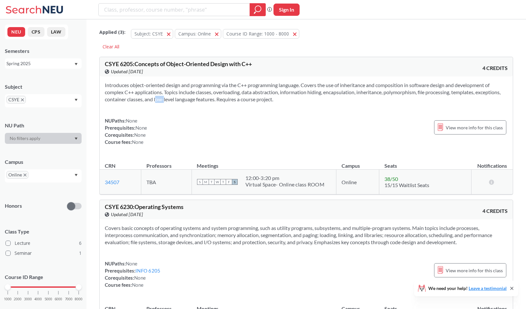
click at [146, 100] on section "Introduces object-oriented design and programming via the C++ programming langu…" at bounding box center [306, 92] width 403 height 21
drag, startPoint x: 105, startPoint y: 62, endPoint x: 134, endPoint y: 64, distance: 29.8
click at [134, 64] on div "CSYE 6205 : Concepts of Object-Oriented Design with C++ View this course on Ban…" at bounding box center [306, 66] width 413 height 19
copy span "CSYE 6205 :"
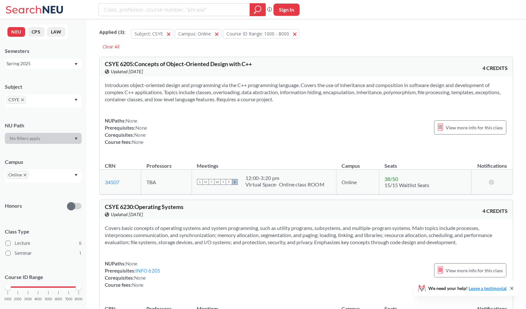
click at [146, 94] on section "Introduces object-oriented design and programming via the C++ programming langu…" at bounding box center [306, 92] width 403 height 21
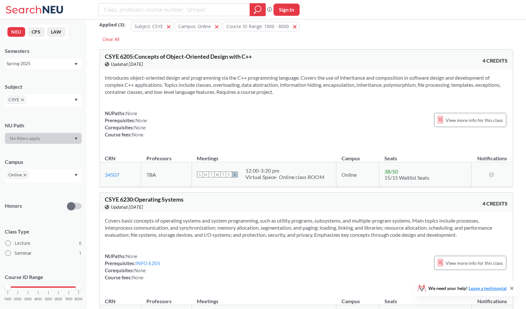
scroll to position [8, 0]
click at [141, 59] on span "CSYE 6205 : Concepts of Object-Oriented Design with C++" at bounding box center [178, 55] width 147 height 7
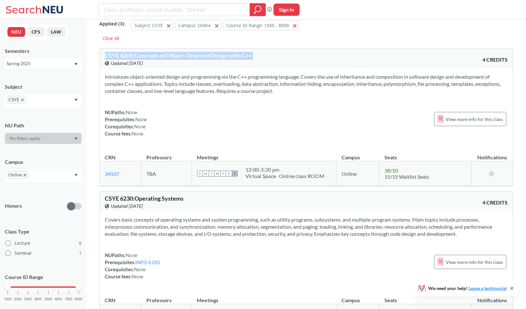
click at [141, 59] on span "CSYE 6205 : Concepts of Object-Oriented Design with C++" at bounding box center [178, 55] width 147 height 7
copy div "CSYE 6205 : Concepts of Object-Oriented Design with C++ View this course on Ban…"
click at [139, 197] on span "CSYE 6230 : Operating Systems" at bounding box center [144, 198] width 79 height 7
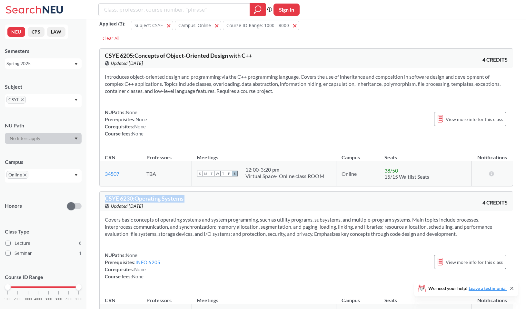
click at [139, 197] on span "CSYE 6230 : Operating Systems" at bounding box center [144, 198] width 79 height 7
copy div "CSYE 6230 : Operating Systems View this course on Banner."
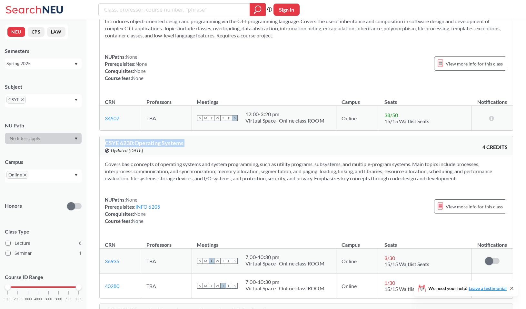
scroll to position [99, 0]
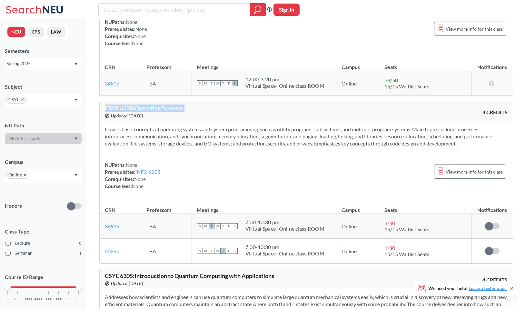
click at [252, 61] on th "Meetings" at bounding box center [264, 64] width 145 height 14
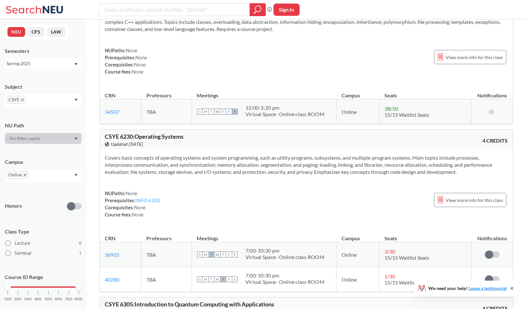
scroll to position [67, 0]
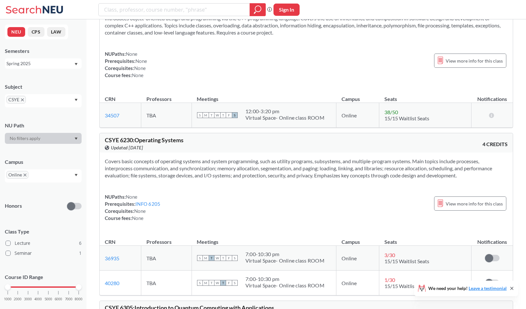
click at [152, 200] on div "NUPaths: None Prerequisites: INFO 6205 Corequisites: None Course fees: None" at bounding box center [132, 207] width 55 height 28
click at [152, 203] on link "INFO 6205" at bounding box center [147, 204] width 25 height 6
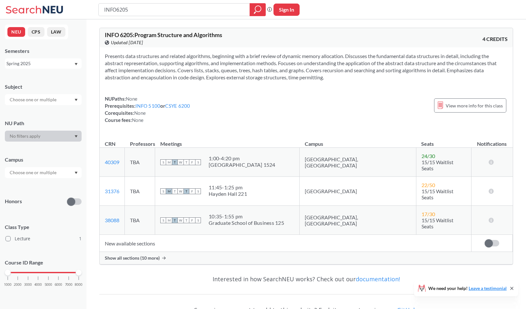
scroll to position [67, 0]
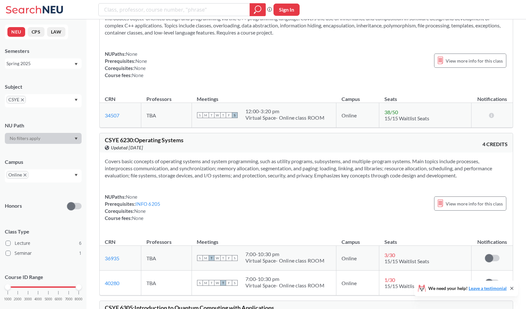
click at [22, 102] on span "CSYE" at bounding box center [15, 100] width 19 height 8
click at [27, 102] on div "CSYE" at bounding box center [43, 100] width 77 height 13
click at [23, 102] on span "CSYE" at bounding box center [15, 100] width 19 height 8
click at [41, 118] on p "Data Analytics" at bounding box center [44, 117] width 73 height 6
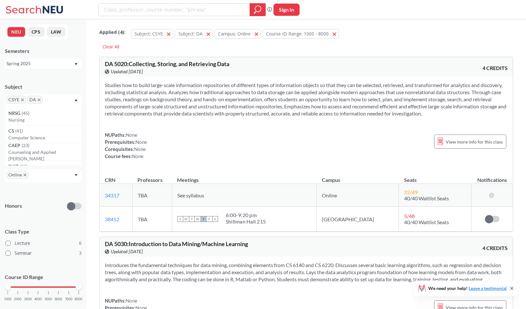
click at [21, 99] on icon "X to remove pill" at bounding box center [22, 99] width 3 height 3
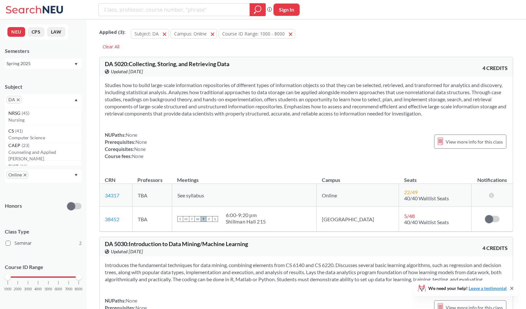
click at [118, 114] on section "Studies how to build large-scale information repositories of different types of…" at bounding box center [306, 99] width 403 height 35
click at [130, 62] on span "DA 5020 : Collecting, Storing, and Retrieving Data" at bounding box center [167, 63] width 125 height 7
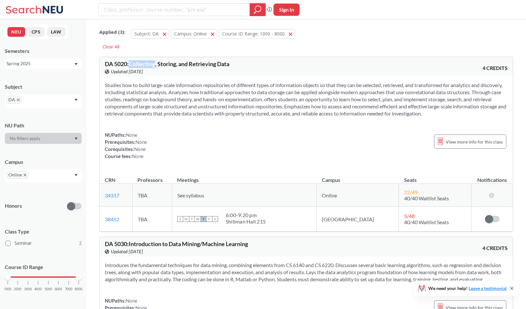
click at [130, 62] on span "DA 5020 : Collecting, Storing, and Retrieving Data" at bounding box center [167, 63] width 125 height 7
click at [17, 101] on icon "X to remove pill" at bounding box center [18, 99] width 3 height 3
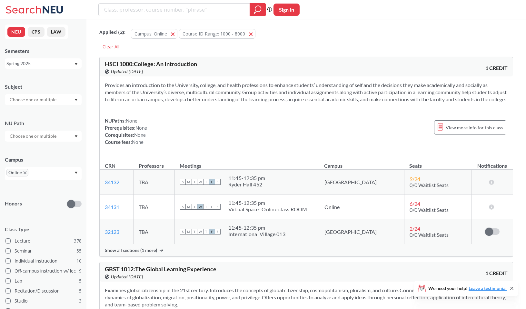
click at [21, 101] on input "text" at bounding box center [33, 100] width 54 height 8
click at [44, 125] on p "Mechanical Engineering" at bounding box center [44, 128] width 73 height 6
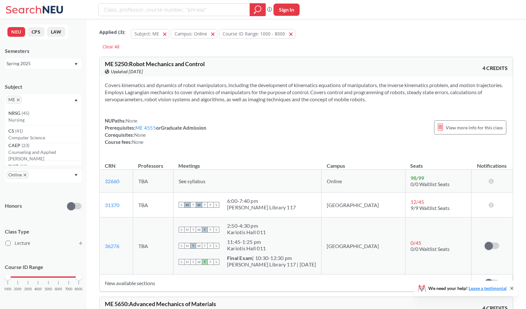
click at [143, 103] on div "Covers kinematics and dynamics of robot manipulators, including the development…" at bounding box center [306, 115] width 413 height 79
click at [145, 94] on section "Covers kinematics and dynamics of robot manipulators, including the development…" at bounding box center [306, 92] width 403 height 21
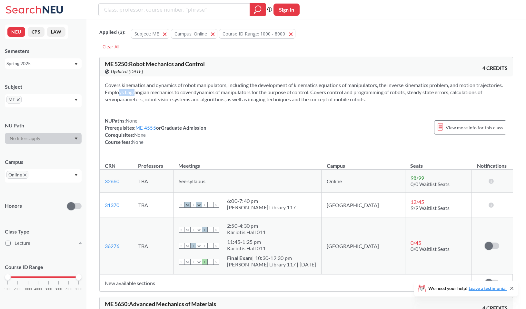
click at [145, 94] on section "Covers kinematics and dynamics of robot manipulators, including the development…" at bounding box center [306, 92] width 403 height 21
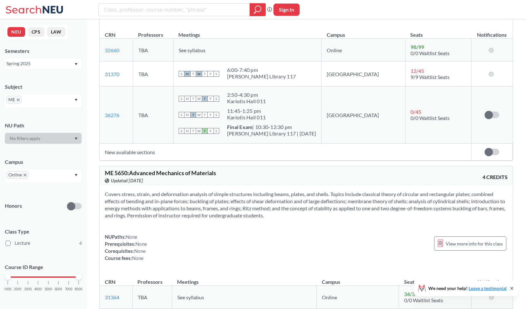
scroll to position [132, 0]
click at [19, 99] on icon "X to remove pill" at bounding box center [18, 99] width 3 height 3
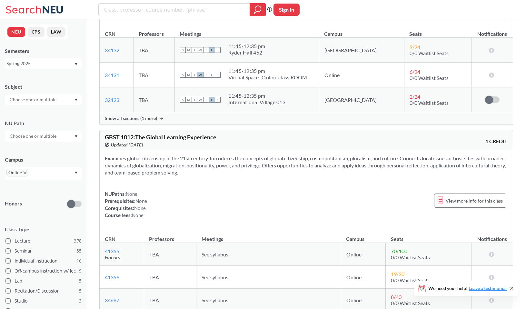
click at [19, 99] on input "text" at bounding box center [33, 100] width 54 height 8
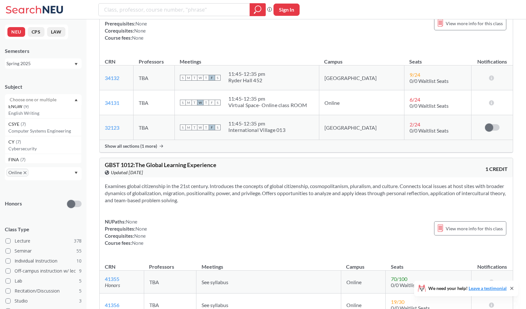
scroll to position [236, 0]
click at [33, 137] on div "CY ( 7 ) Cybersecurity" at bounding box center [43, 144] width 77 height 18
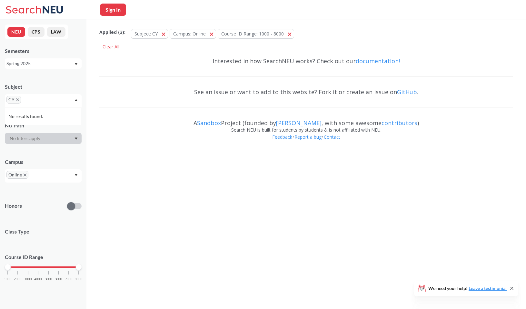
scroll to position [4, 0]
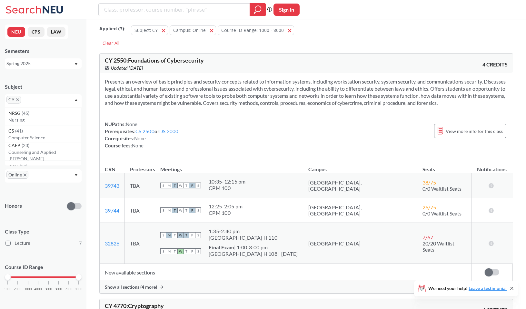
click at [18, 99] on icon "X to remove pill" at bounding box center [17, 99] width 3 height 3
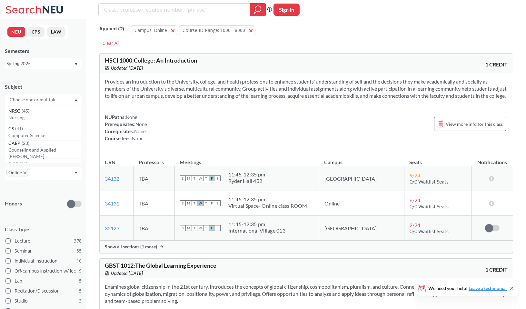
click at [18, 99] on input "text" at bounding box center [33, 100] width 54 height 8
click at [32, 157] on div "BIOT ( 22 )" at bounding box center [44, 158] width 73 height 7
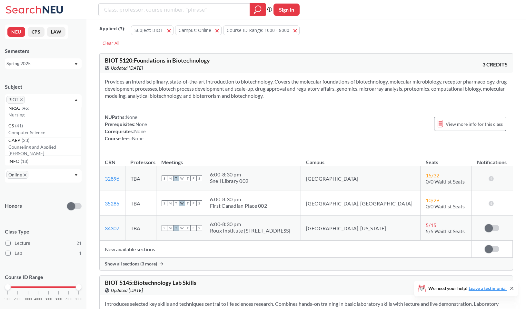
click at [100, 121] on div "Provides an interdisciplinary, state-of-the-art introduction to biotechnology. …" at bounding box center [306, 112] width 413 height 79
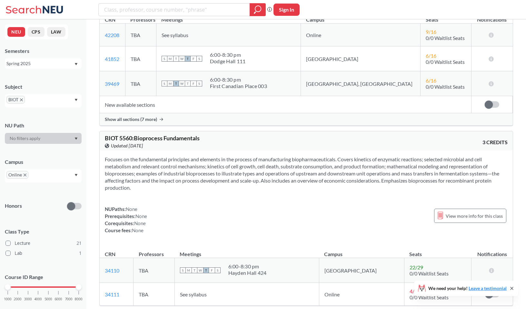
scroll to position [1664, 0]
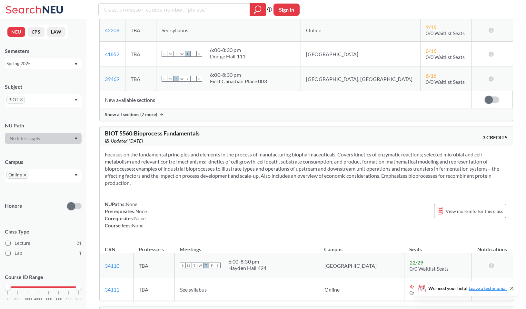
click at [55, 104] on div "BIOT" at bounding box center [43, 100] width 77 height 13
click at [23, 101] on span "BIOT" at bounding box center [15, 100] width 18 height 8
click at [20, 101] on span "BIOT" at bounding box center [15, 100] width 18 height 8
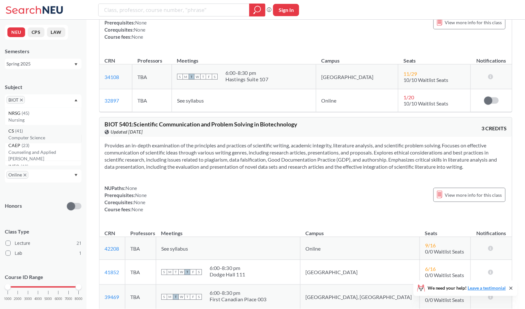
scroll to position [1434, 0]
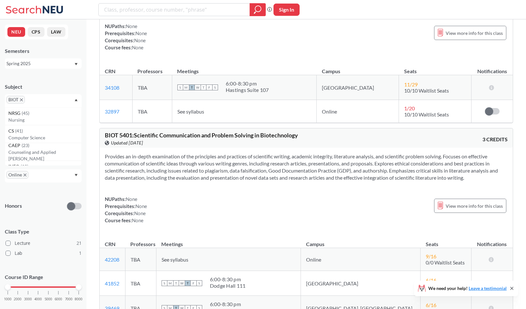
click at [73, 99] on div "BIOT" at bounding box center [43, 100] width 77 height 13
